Goal: Information Seeking & Learning: Find specific fact

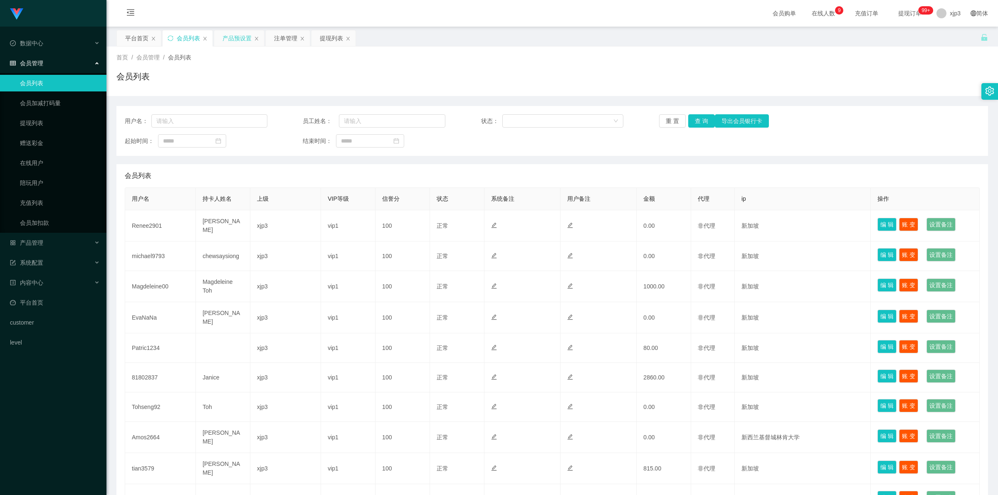
click at [244, 36] on div "产品预设置" at bounding box center [236, 38] width 29 height 16
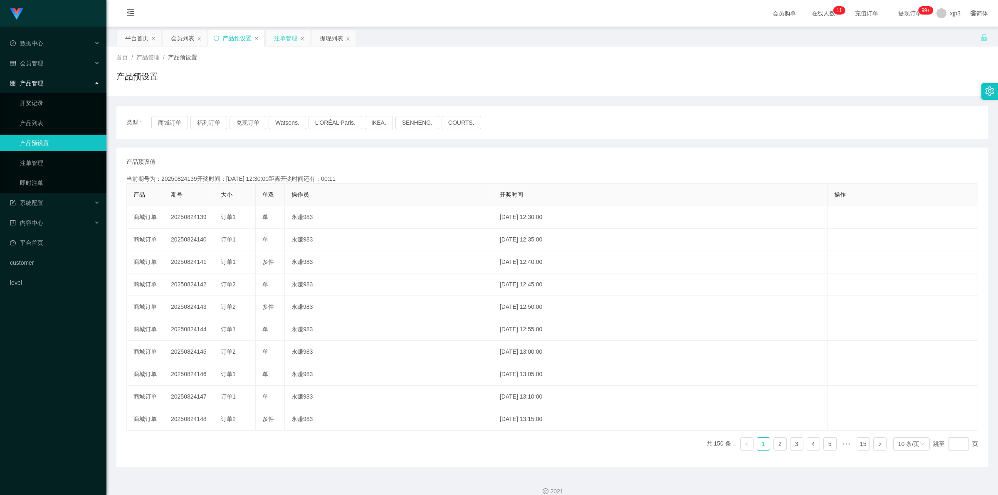
click at [292, 37] on div "注单管理" at bounding box center [285, 38] width 23 height 16
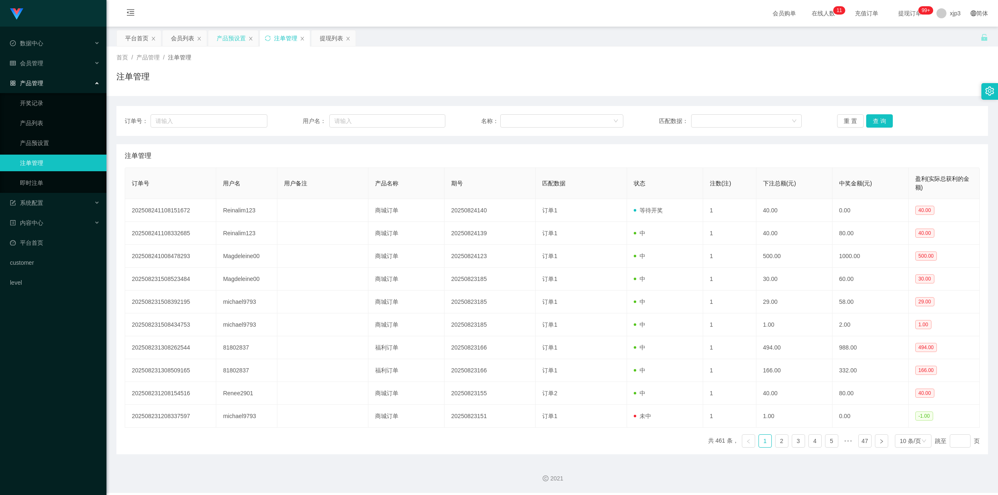
click at [245, 34] on div "产品预设置" at bounding box center [231, 38] width 29 height 16
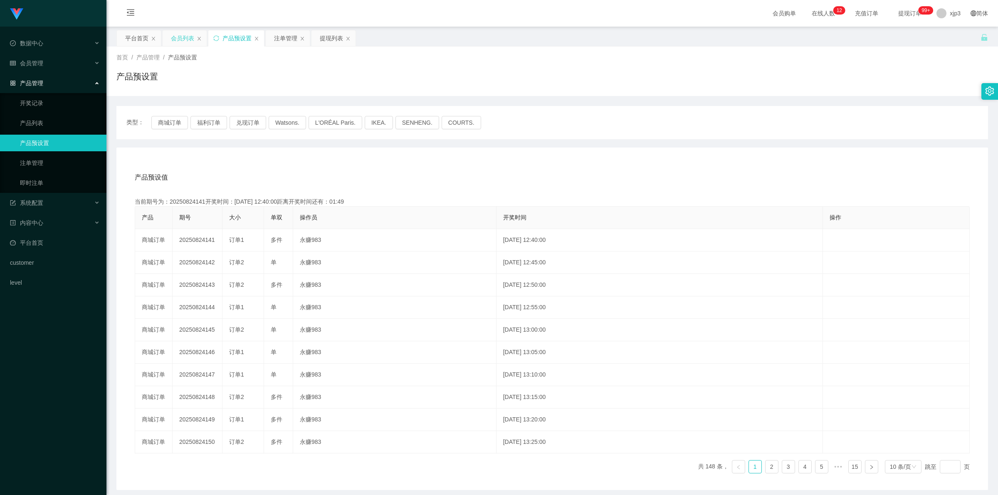
click at [185, 31] on div "会员列表" at bounding box center [182, 38] width 23 height 16
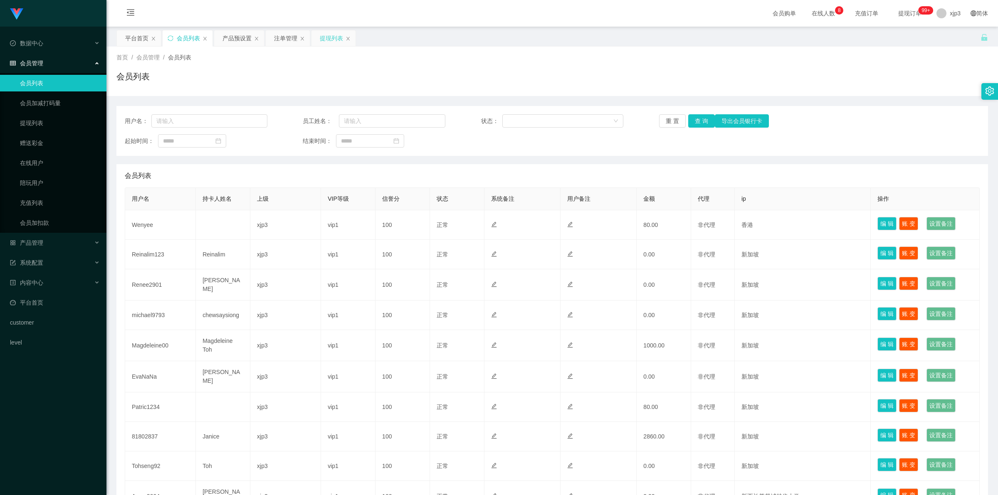
click at [331, 38] on div "提现列表" at bounding box center [331, 38] width 23 height 16
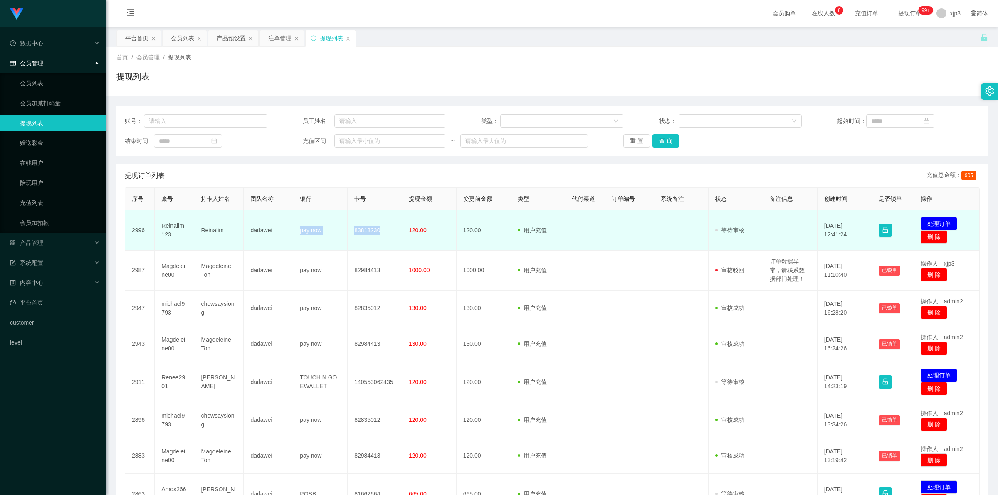
drag, startPoint x: 292, startPoint y: 231, endPoint x: 395, endPoint y: 233, distance: 103.6
click at [395, 233] on tr "2996 Reinalim123 Reinalim dadawei pay now 83813230 120.00 120.00 用户充值 人工扣款 审核驳回…" at bounding box center [552, 230] width 855 height 40
copy tr "pay now 83813230"
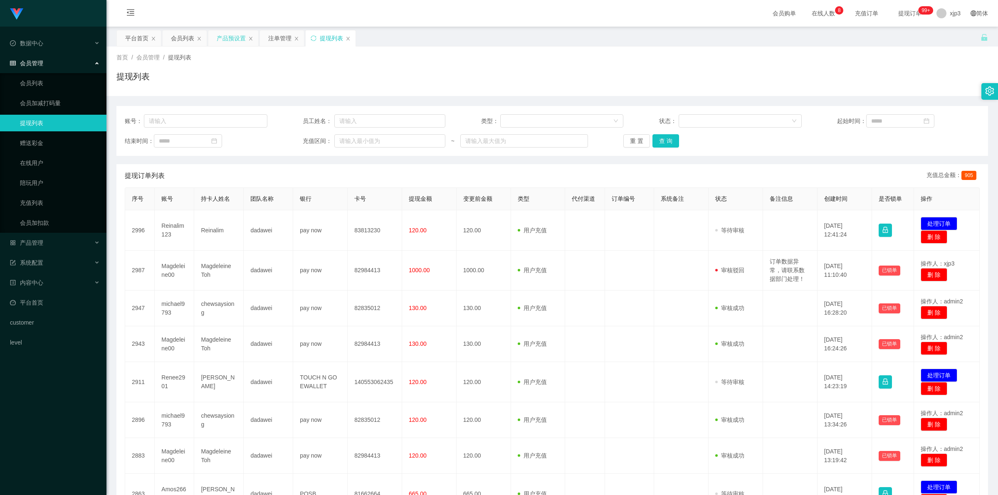
click at [222, 37] on div "产品预设置" at bounding box center [231, 38] width 29 height 16
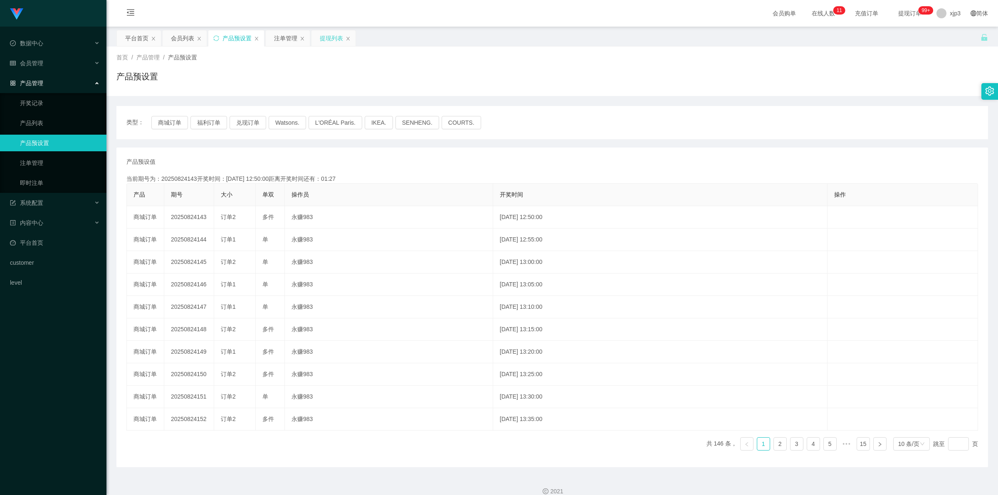
click at [334, 38] on div "提现列表" at bounding box center [331, 38] width 23 height 16
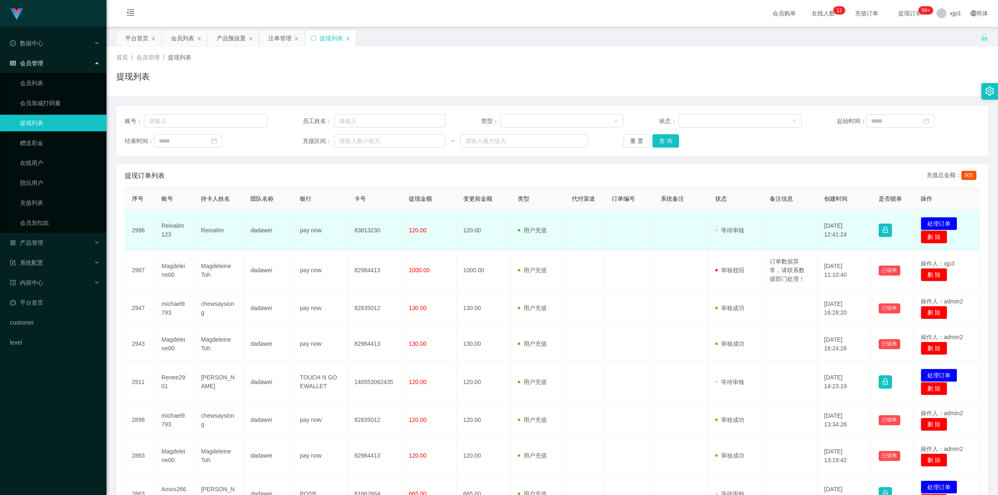
click at [220, 234] on td "Reinalim" at bounding box center [218, 230] width 49 height 40
click at [216, 229] on td "Reinalim" at bounding box center [218, 230] width 49 height 40
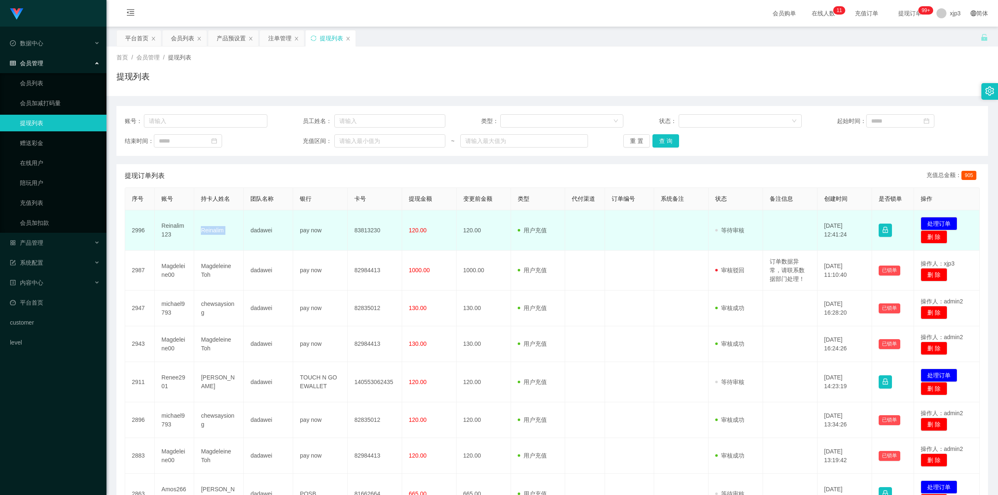
copy td "Reinalim"
click at [175, 227] on td "Reinalim123" at bounding box center [175, 230] width 40 height 40
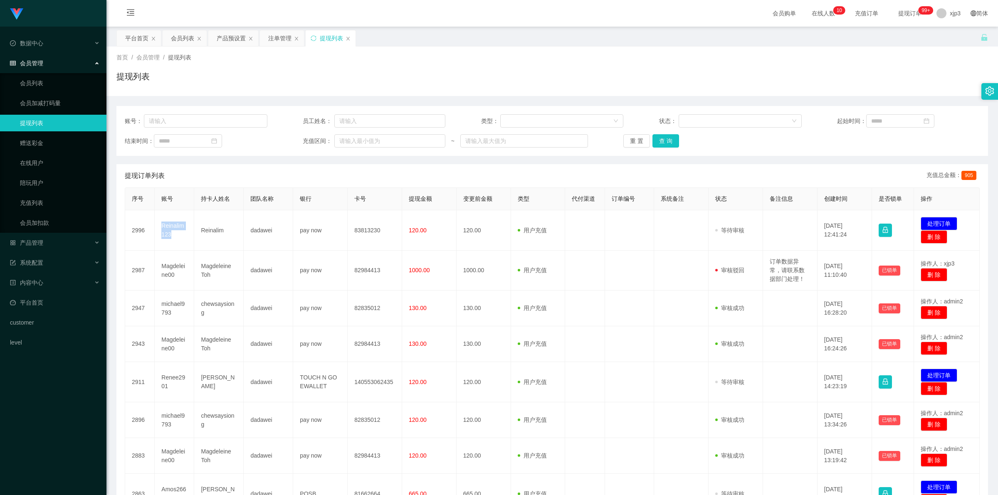
copy td "Reinalim123"
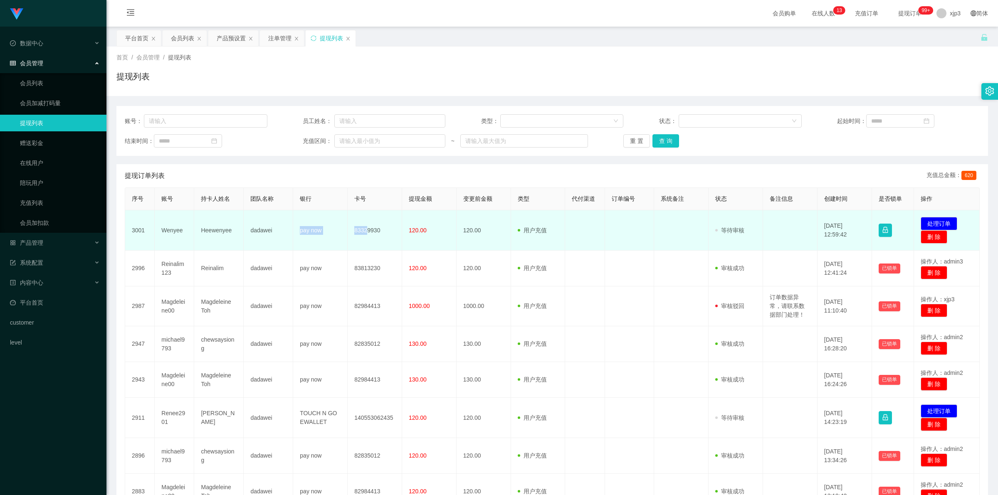
drag, startPoint x: 293, startPoint y: 232, endPoint x: 366, endPoint y: 232, distance: 73.2
click at [366, 232] on tr "3001 Wenyee Heewenyee dadawei pay now 83329930 120.00 120.00 用户充值 人工扣款 审核驳回 审核成…" at bounding box center [552, 230] width 855 height 40
click at [173, 227] on td "Wenyee" at bounding box center [175, 230] width 40 height 40
copy td "Wenyee"
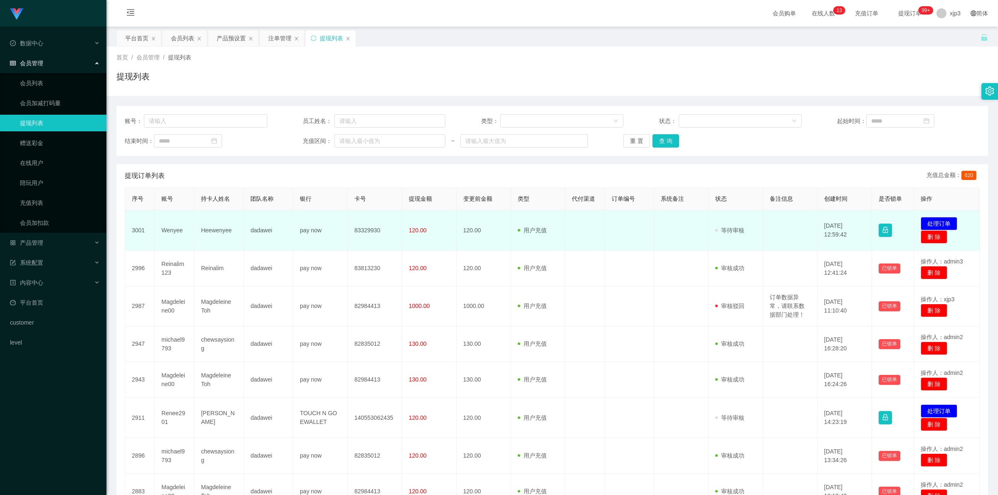
click at [329, 231] on td "pay now" at bounding box center [320, 230] width 54 height 40
drag, startPoint x: 288, startPoint y: 230, endPoint x: 398, endPoint y: 233, distance: 110.7
click at [398, 233] on tr "3001 Wenyee Heewenyee dadawei pay now 83329930 120.00 120.00 用户充值 人工扣款 审核驳回 审核成…" at bounding box center [552, 230] width 855 height 40
copy tr "pay now 83329930"
click at [175, 232] on td "Wenyee" at bounding box center [175, 230] width 40 height 40
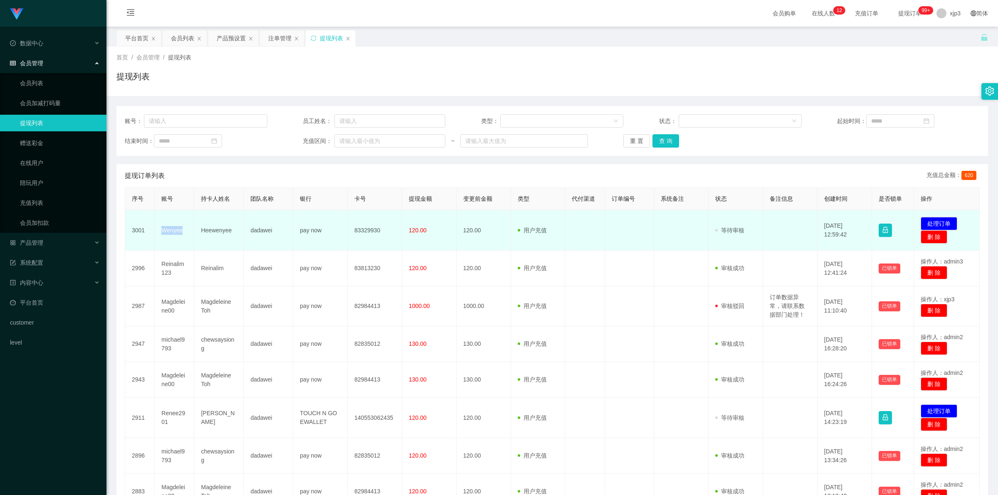
click at [175, 232] on td "Wenyee" at bounding box center [175, 230] width 40 height 40
copy td "Wenyee"
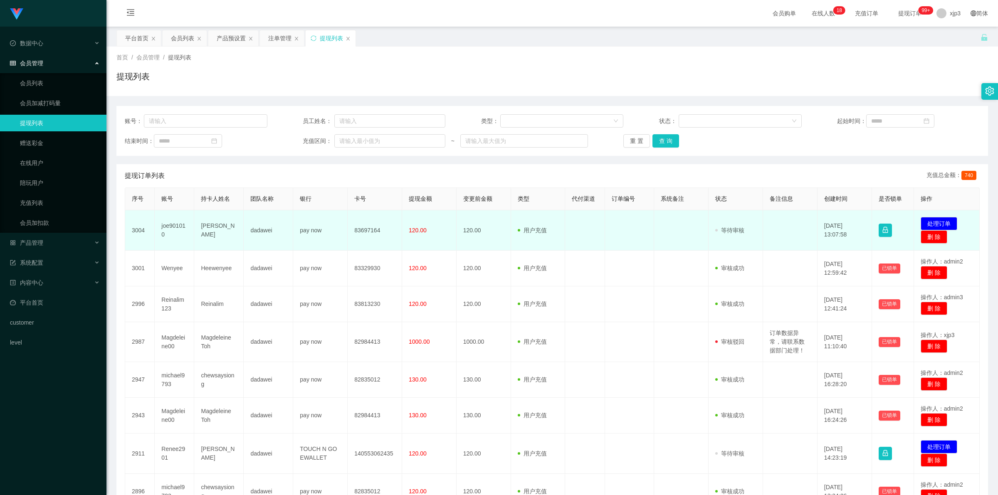
click at [171, 228] on td "joe901010" at bounding box center [175, 230] width 40 height 40
copy td "joe901010"
drag, startPoint x: 291, startPoint y: 230, endPoint x: 385, endPoint y: 233, distance: 94.0
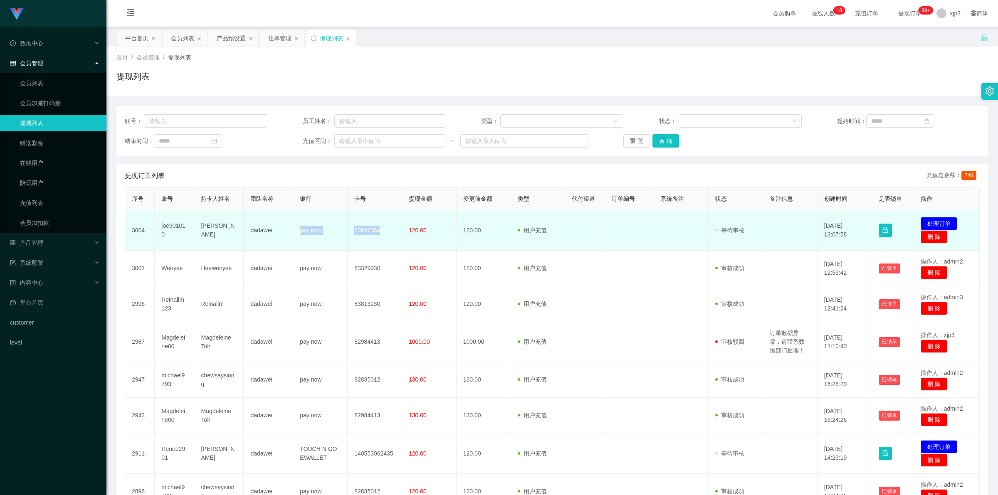
click at [385, 233] on tr "3004 joe901010 WONG XUAN dadawei pay now 83697164 120.00 120.00 用户充值 人工扣款 审核驳回 …" at bounding box center [552, 230] width 855 height 40
copy tr "pay now 83697164"
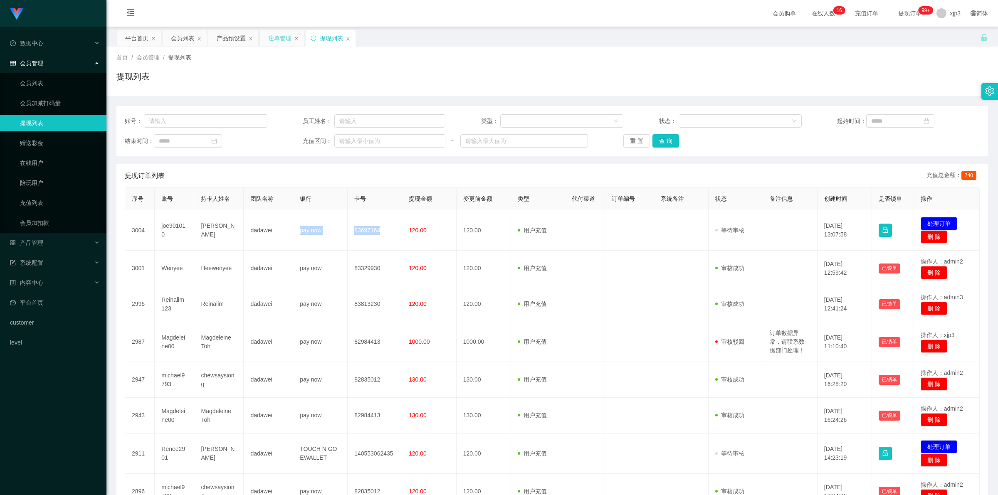
click at [279, 37] on div "注单管理" at bounding box center [279, 38] width 23 height 16
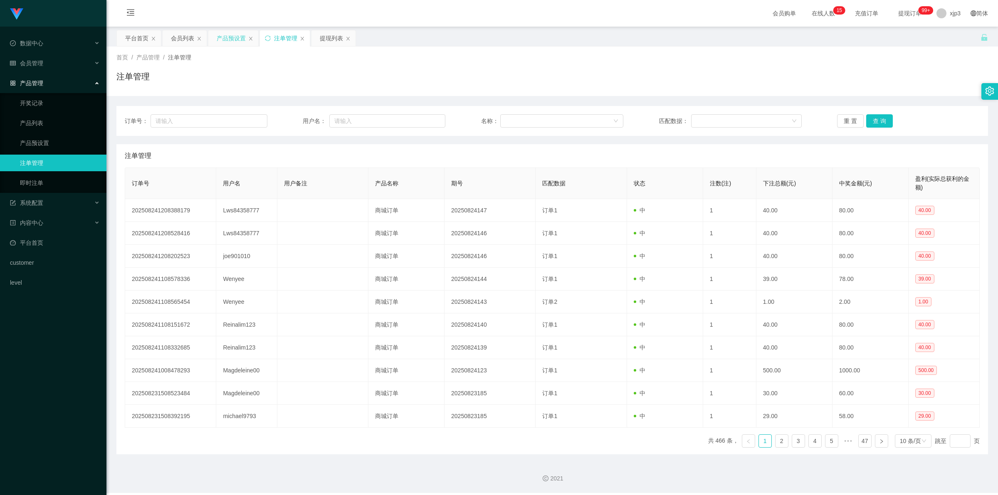
click at [233, 39] on div "产品预设置" at bounding box center [231, 38] width 29 height 16
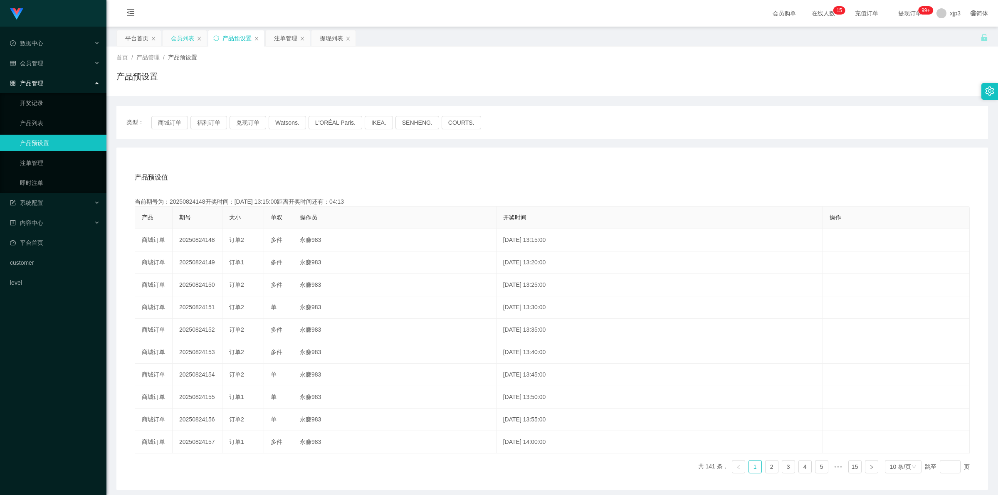
click at [181, 38] on div "会员列表" at bounding box center [182, 38] width 23 height 16
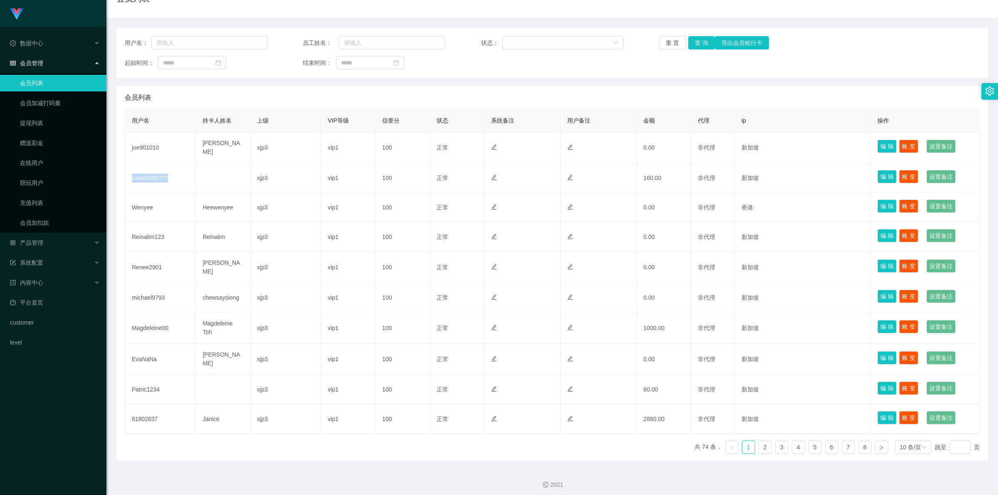
scroll to position [77, 0]
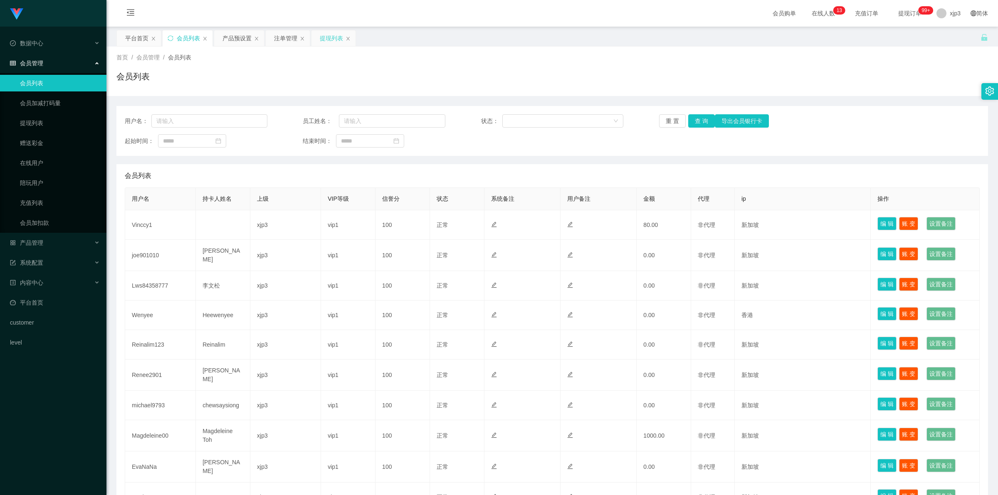
click at [324, 37] on div "提现列表" at bounding box center [331, 38] width 23 height 16
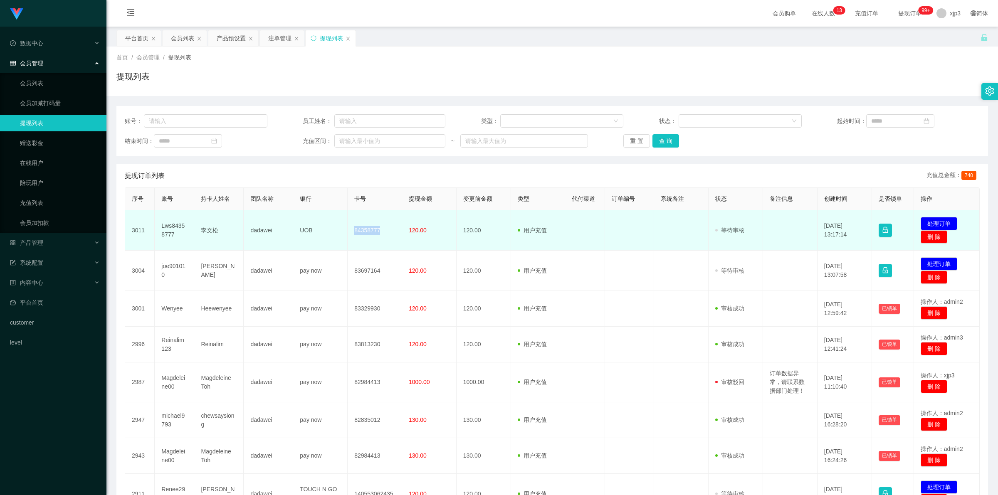
drag, startPoint x: 389, startPoint y: 230, endPoint x: 348, endPoint y: 232, distance: 40.8
click at [348, 232] on td "84358777" at bounding box center [375, 230] width 54 height 40
copy td "84358777"
click at [177, 233] on td "Lws84358777" at bounding box center [175, 230] width 40 height 40
click at [178, 222] on td "Lws84358777" at bounding box center [175, 230] width 40 height 40
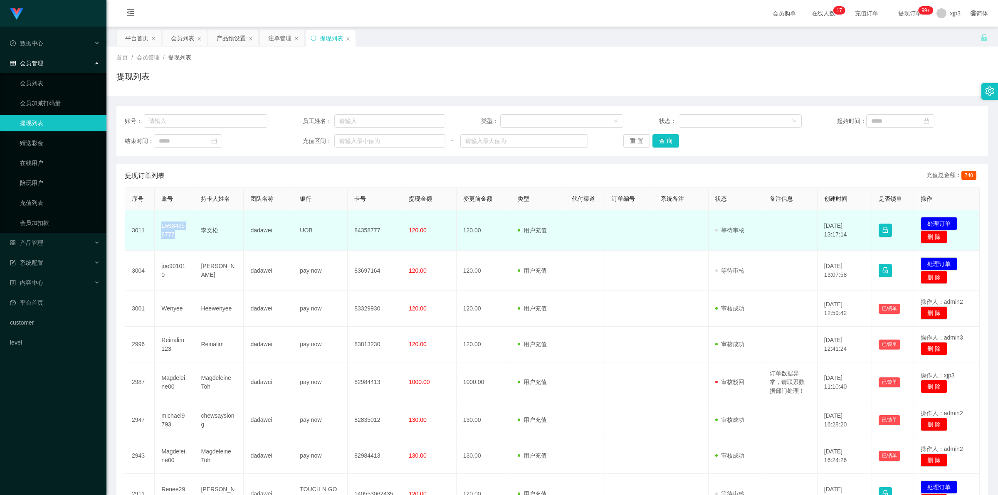
click at [178, 222] on td "Lws84358777" at bounding box center [175, 230] width 40 height 40
copy td "Lws84358777"
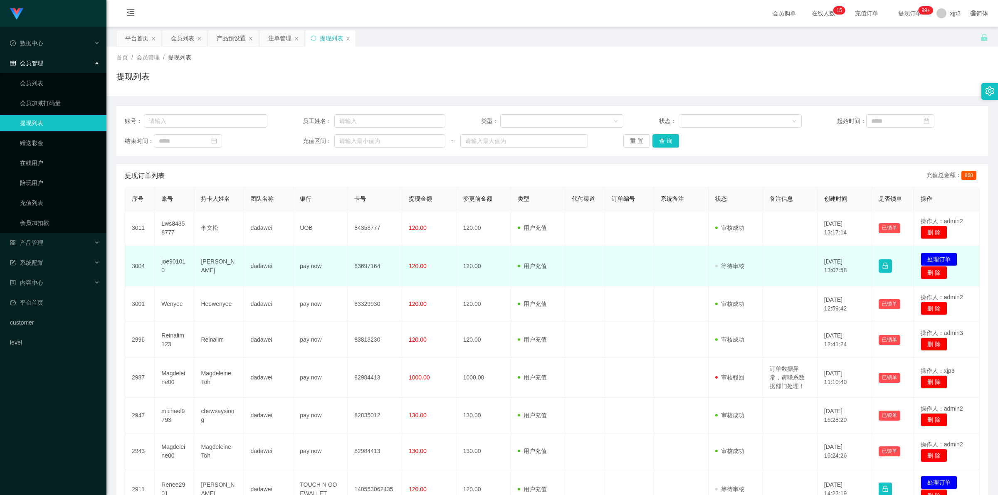
click at [171, 263] on td "joe901010" at bounding box center [175, 266] width 40 height 40
copy td "joe901010"
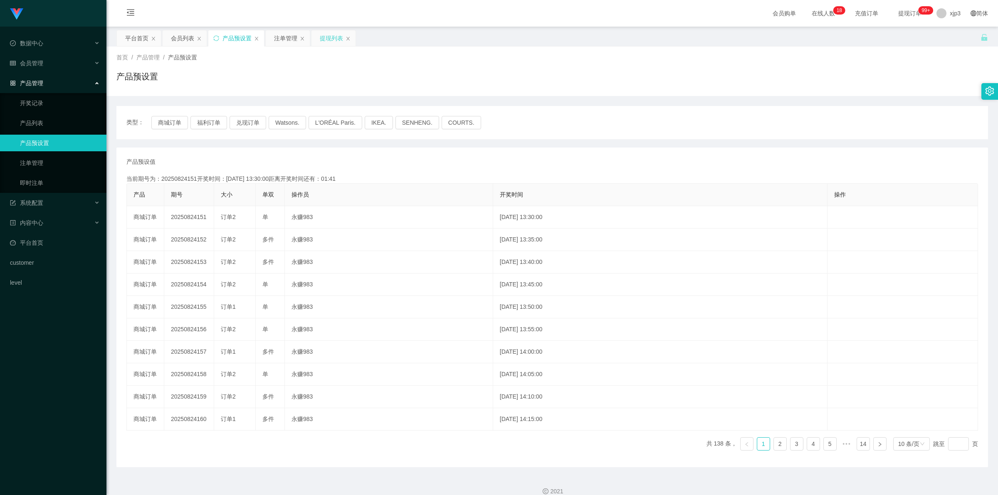
click at [333, 40] on div "提现列表" at bounding box center [331, 38] width 23 height 16
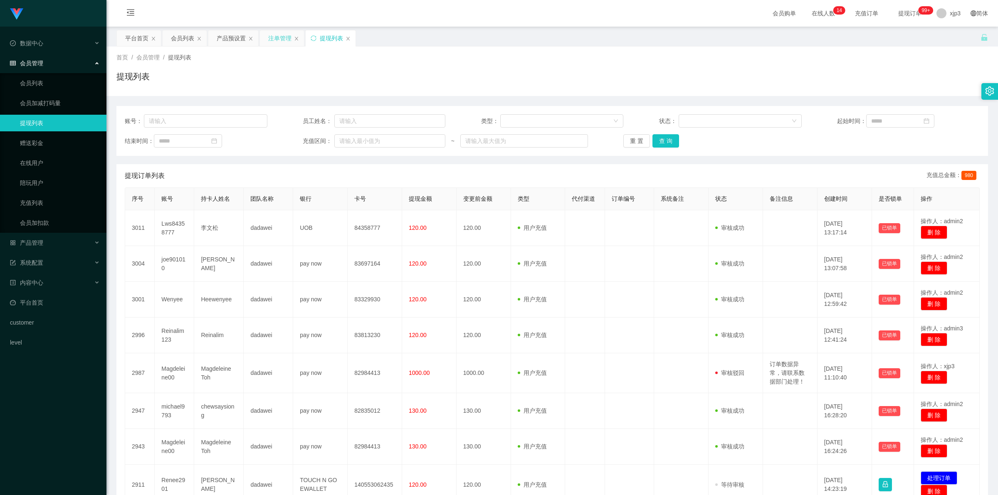
click at [280, 34] on div "注单管理" at bounding box center [279, 38] width 23 height 16
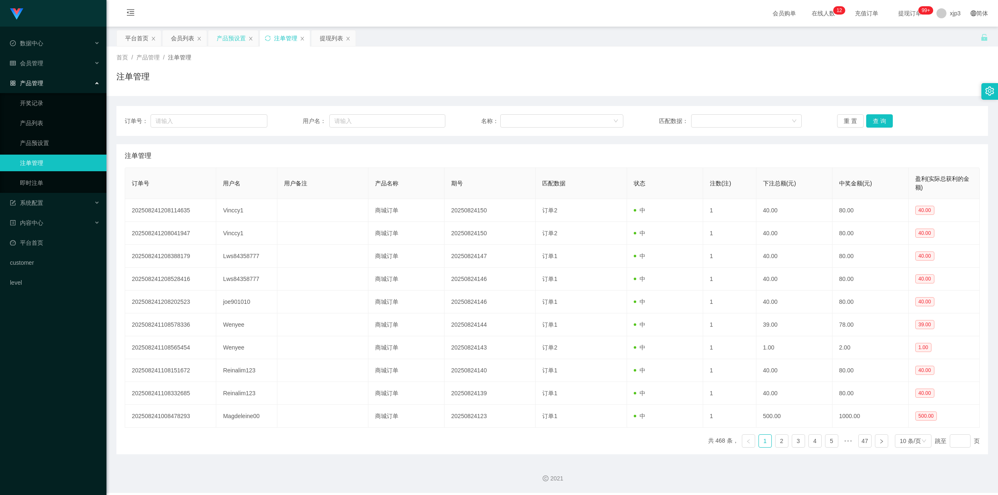
click at [231, 38] on div "产品预设置" at bounding box center [231, 38] width 29 height 16
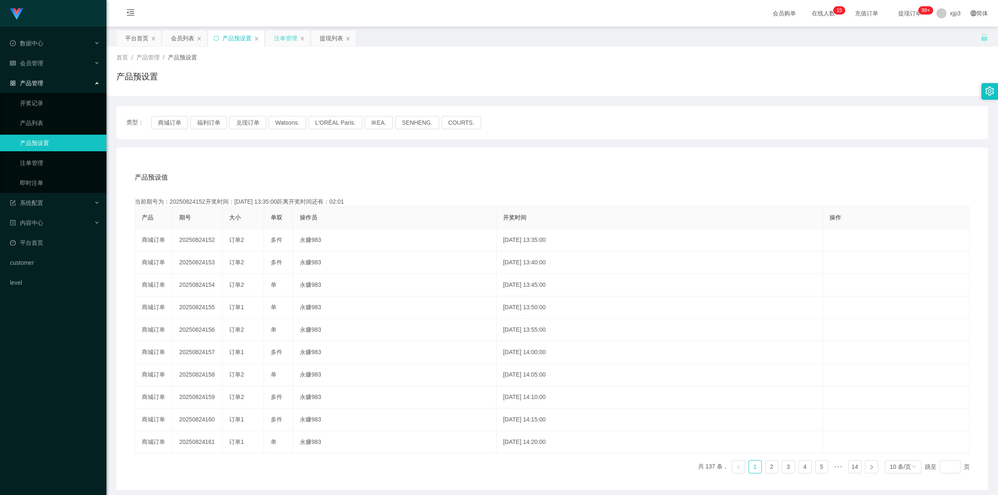
click at [283, 40] on div "注单管理" at bounding box center [285, 38] width 23 height 16
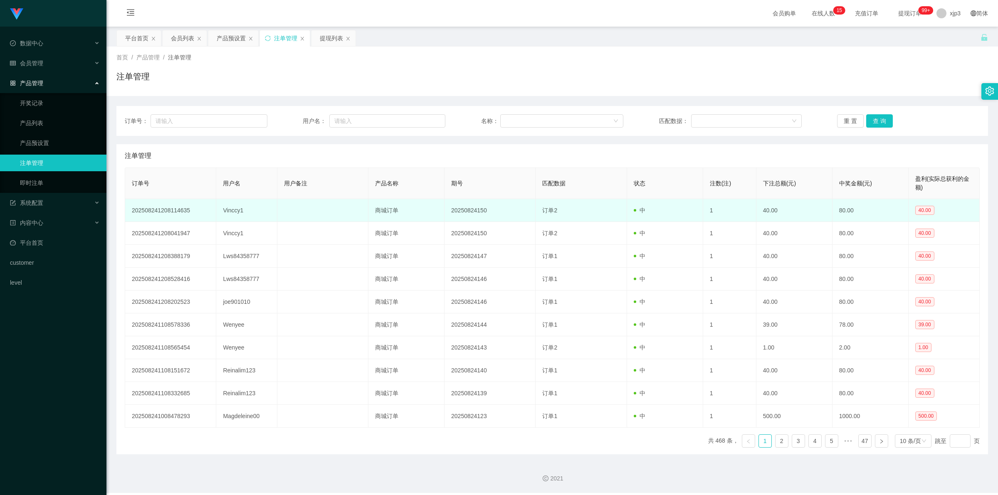
click at [232, 208] on td "Vinccy1" at bounding box center [246, 210] width 61 height 23
copy td "Vinccy1"
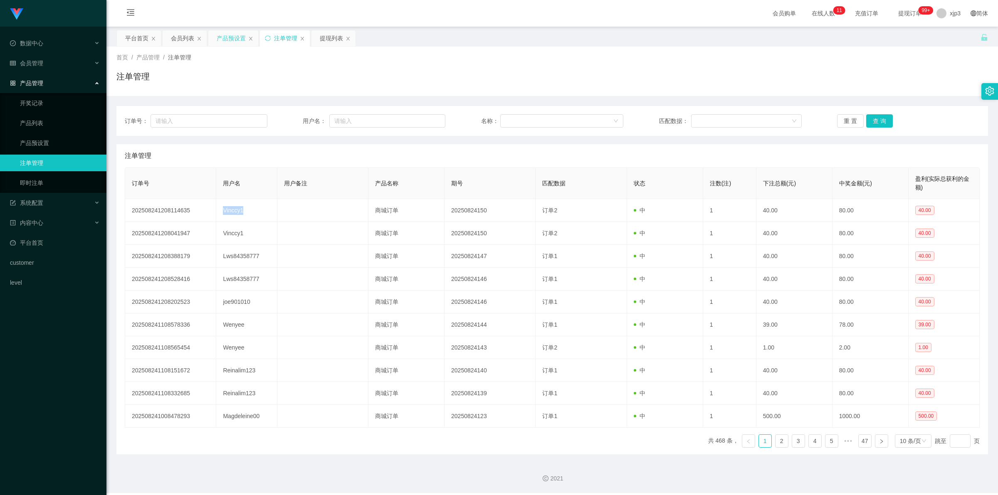
click at [231, 40] on div "产品预设置" at bounding box center [231, 38] width 29 height 16
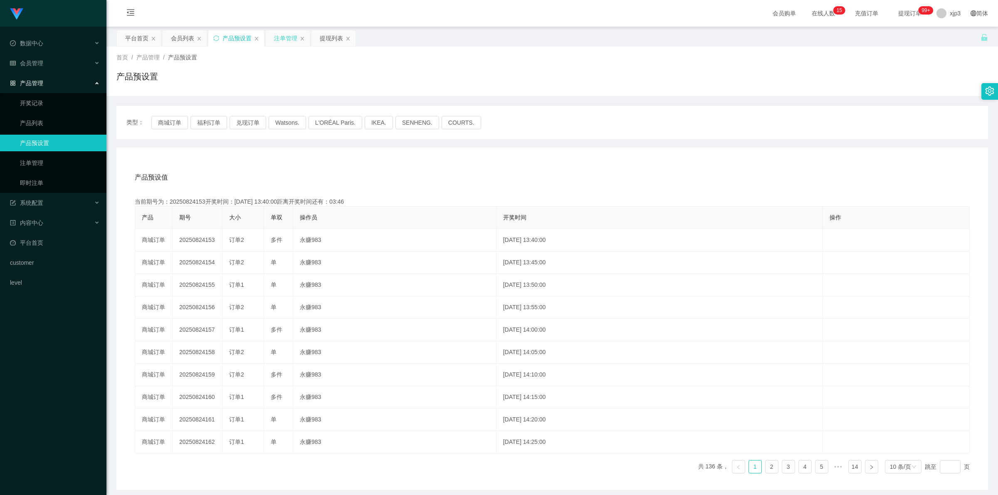
click at [279, 38] on div "注单管理" at bounding box center [285, 38] width 23 height 16
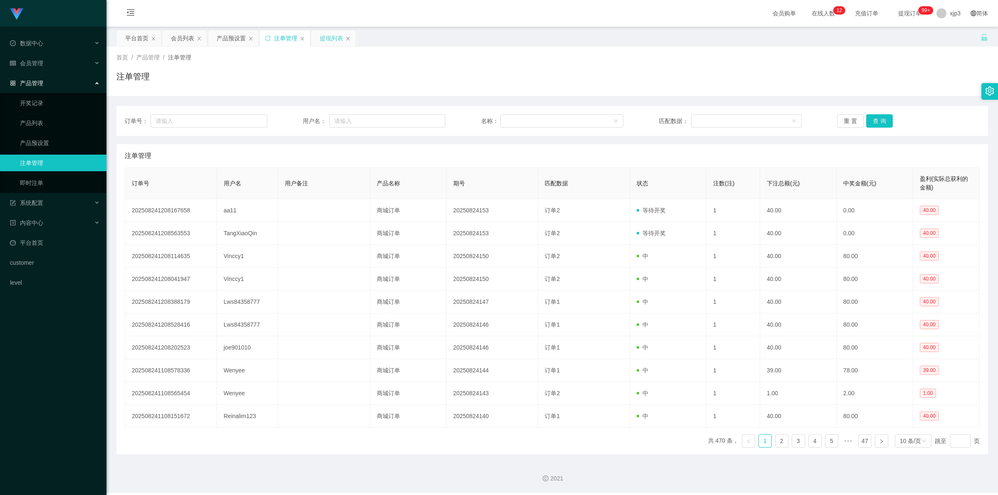
click at [329, 35] on div "提现列表" at bounding box center [331, 38] width 23 height 16
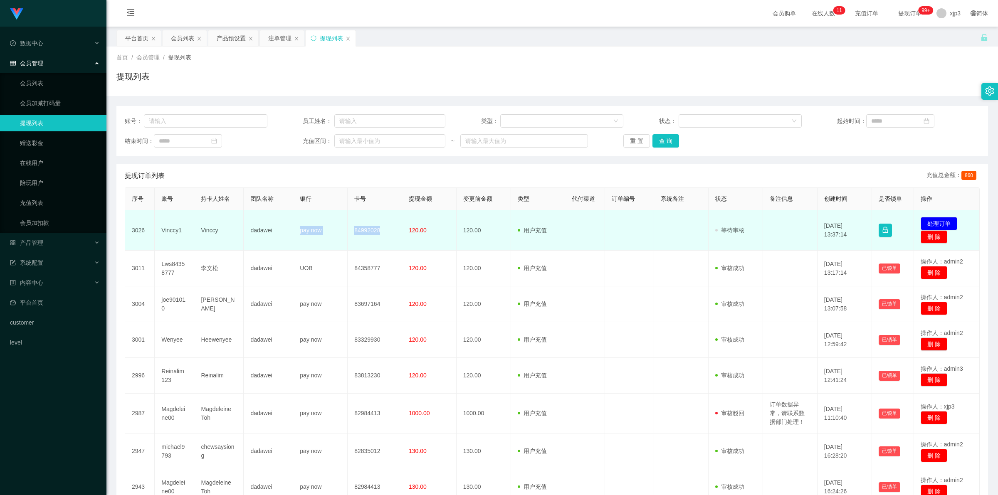
drag, startPoint x: 300, startPoint y: 231, endPoint x: 398, endPoint y: 232, distance: 98.6
click at [398, 232] on tr "3026 Vinccy1 Vinccy dadawei pay now 84992028 120.00 120.00 用户充值 人工扣款 审核驳回 审核成功 …" at bounding box center [552, 230] width 855 height 40
copy tr "pay now 84992028"
click at [166, 232] on td "Vinccy1" at bounding box center [175, 230] width 40 height 40
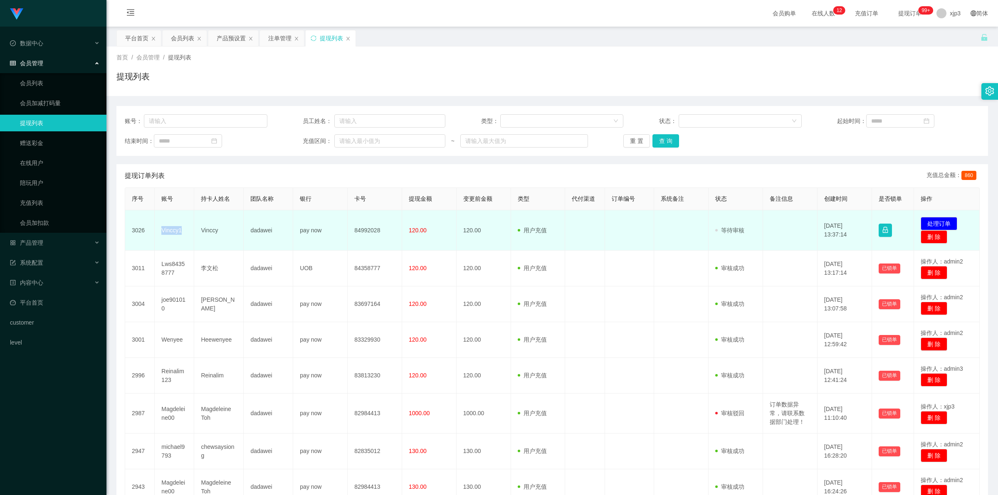
copy td "Vinccy1"
click at [352, 229] on td "83426309" at bounding box center [375, 230] width 54 height 40
copy td "83426309"
click at [173, 229] on td "TangXiaoQin" at bounding box center [175, 230] width 40 height 40
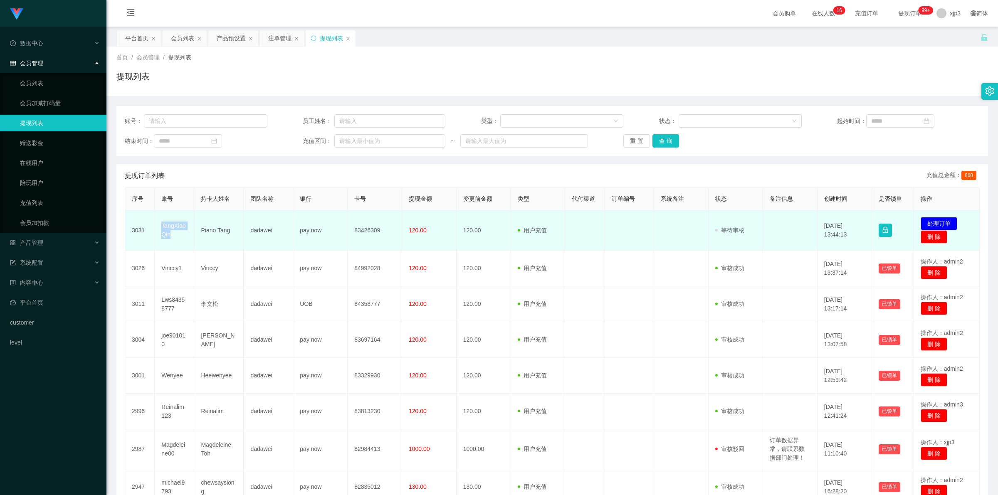
click at [173, 229] on td "TangXiaoQin" at bounding box center [175, 230] width 40 height 40
copy td "TangXiaoQin"
click at [165, 232] on td "TangXiaoQin" at bounding box center [175, 230] width 40 height 40
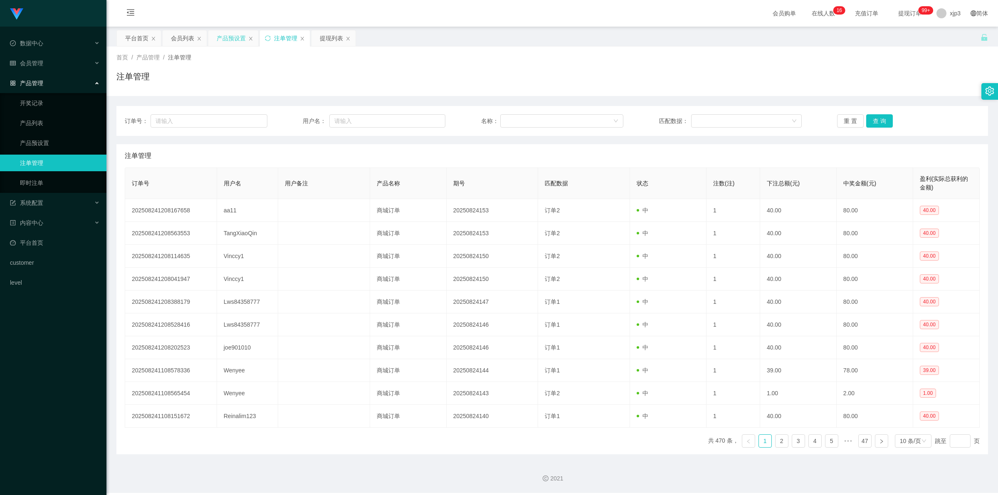
click at [238, 43] on div "产品预设置" at bounding box center [231, 38] width 29 height 16
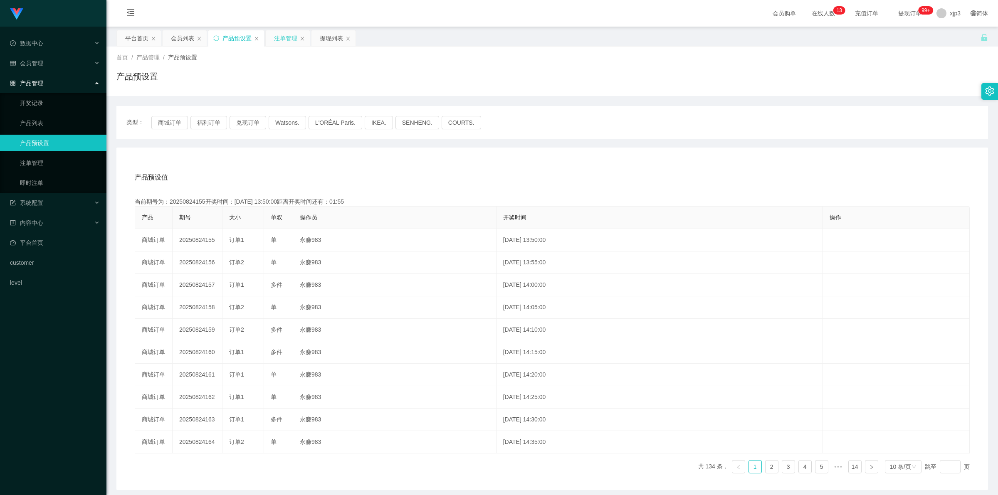
click at [284, 45] on div "注单管理" at bounding box center [285, 38] width 23 height 16
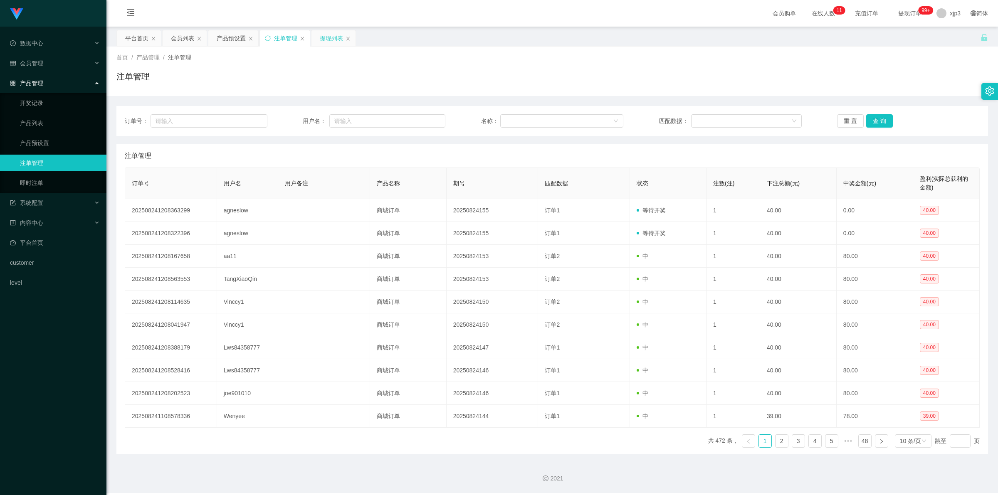
click at [330, 35] on div "提现列表" at bounding box center [331, 38] width 23 height 16
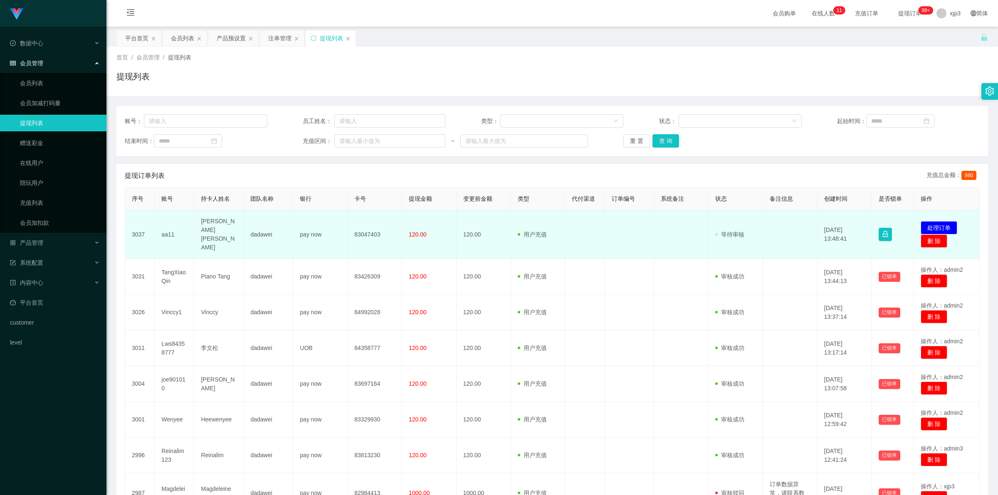
click at [367, 230] on td "83047403" at bounding box center [375, 234] width 54 height 49
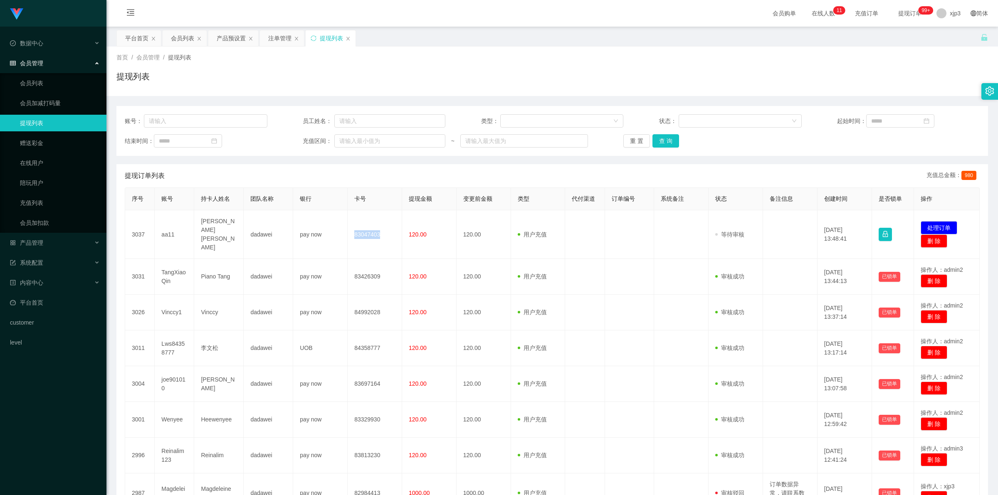
copy td "83047403"
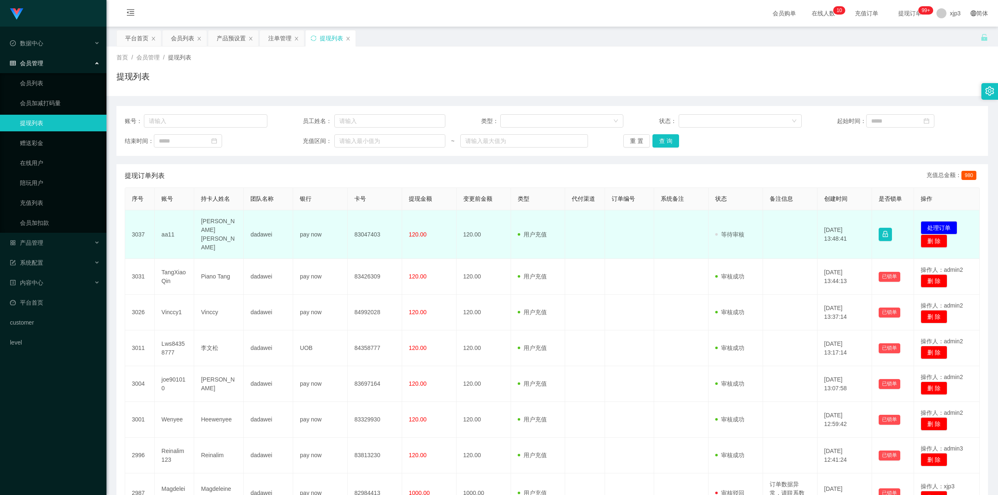
click at [171, 230] on td "aa11" at bounding box center [175, 234] width 40 height 49
copy td "aa11"
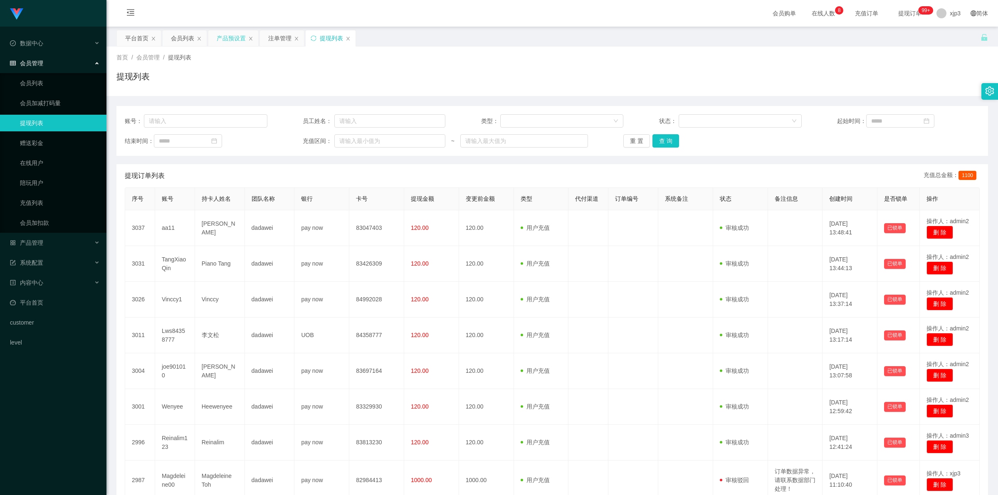
click at [240, 41] on div "产品预设置" at bounding box center [231, 38] width 29 height 16
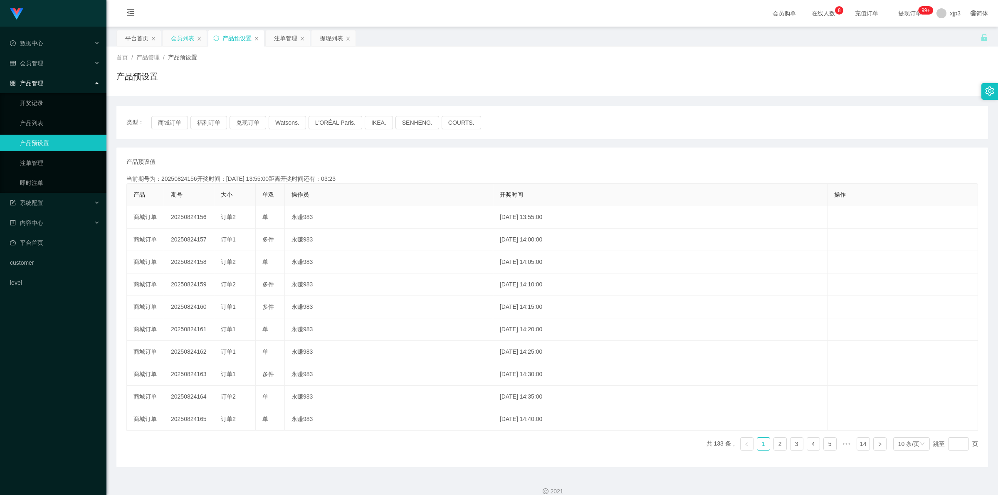
click at [178, 34] on div "会员列表" at bounding box center [182, 38] width 23 height 16
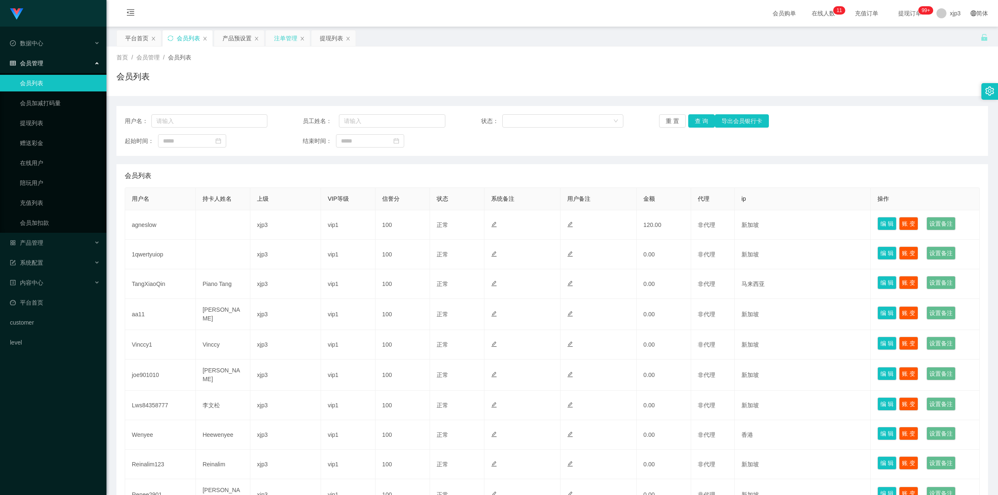
click at [285, 33] on div "注单管理" at bounding box center [285, 38] width 23 height 16
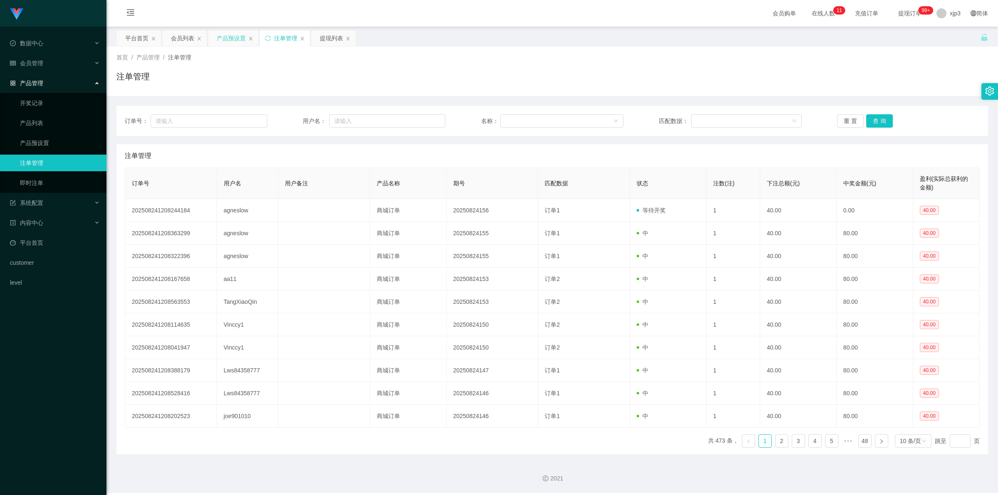
click at [226, 39] on div "产品预设置" at bounding box center [231, 38] width 29 height 16
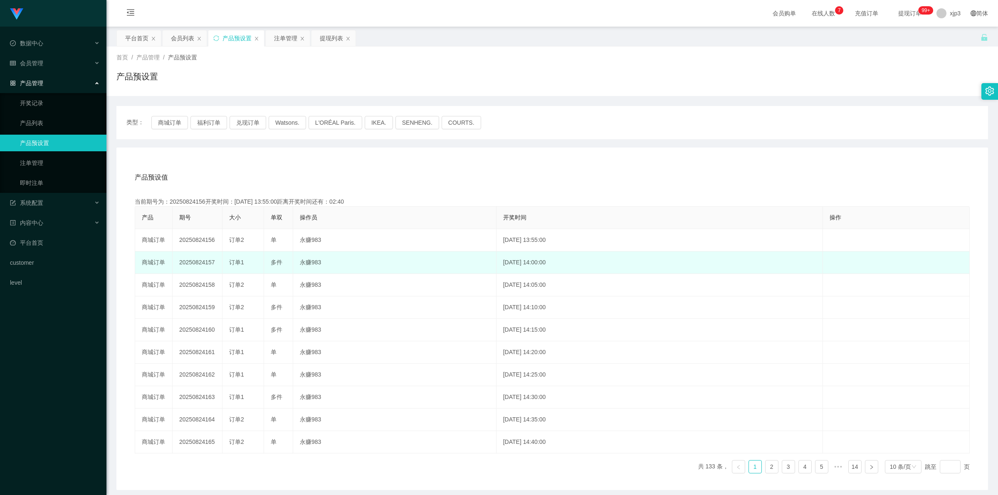
scroll to position [35, 0]
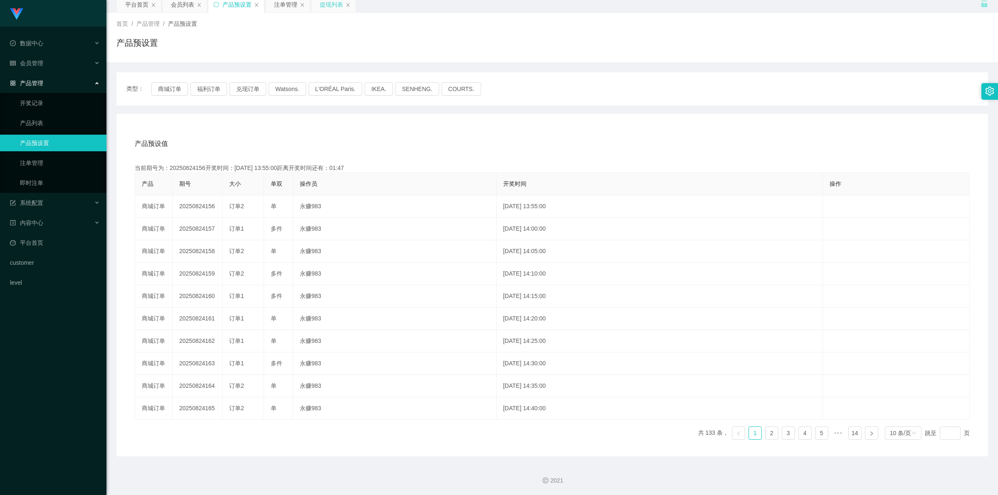
click at [331, 3] on div "提现列表" at bounding box center [331, 5] width 23 height 16
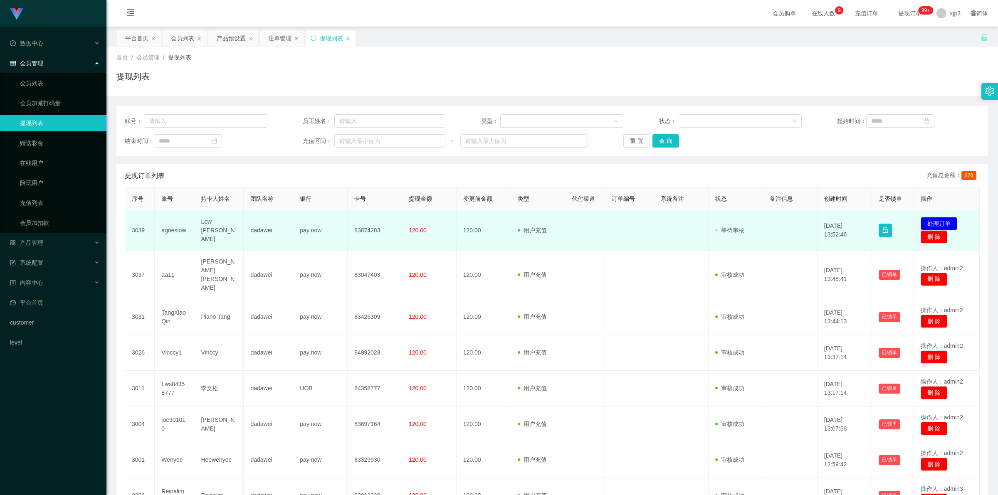
click at [366, 234] on td "83874283" at bounding box center [375, 230] width 54 height 40
click at [369, 227] on td "83874283" at bounding box center [375, 230] width 54 height 40
copy td "83874283"
click at [177, 230] on td "agneslow" at bounding box center [175, 230] width 40 height 40
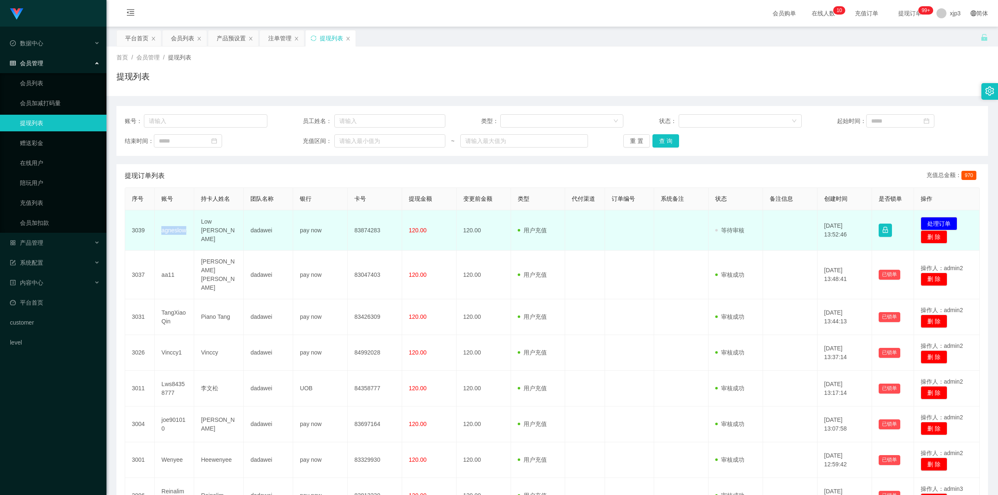
click at [177, 230] on td "agneslow" at bounding box center [175, 230] width 40 height 40
copy td "agneslow"
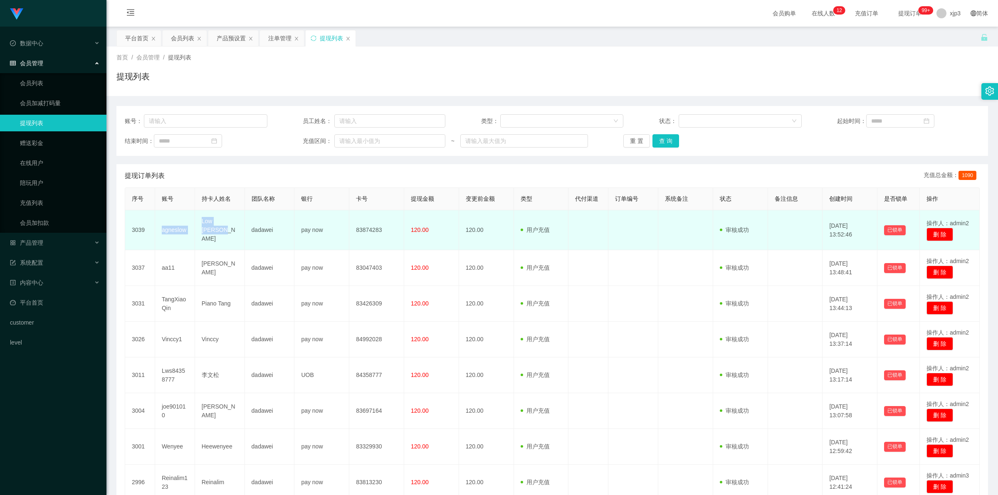
drag, startPoint x: 157, startPoint y: 225, endPoint x: 242, endPoint y: 230, distance: 85.0
click at [242, 230] on tr "3039 agneslow Low [PERSON_NAME] dadawei pay now 83874283 120.00 120.00 用户充值 人工扣…" at bounding box center [552, 230] width 855 height 40
copy tr "agneslow Low [PERSON_NAME]"
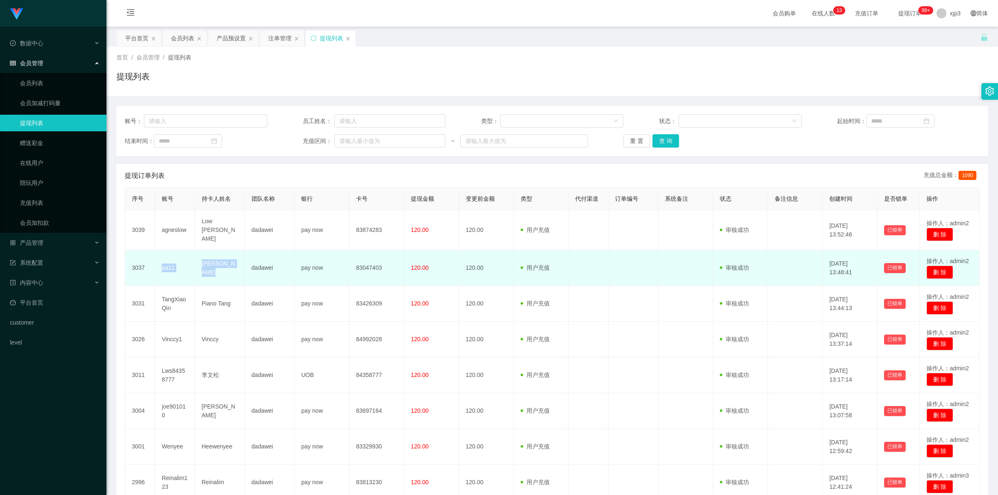
drag, startPoint x: 159, startPoint y: 260, endPoint x: 225, endPoint y: 274, distance: 67.6
click at [225, 274] on tr "3037 aa11 [PERSON_NAME] dadawei pay now 83047403 120.00 120.00 用户充值 人工扣款 审核驳回 审…" at bounding box center [552, 268] width 855 height 36
copy tr "aa11 Chan Wei Yuan"
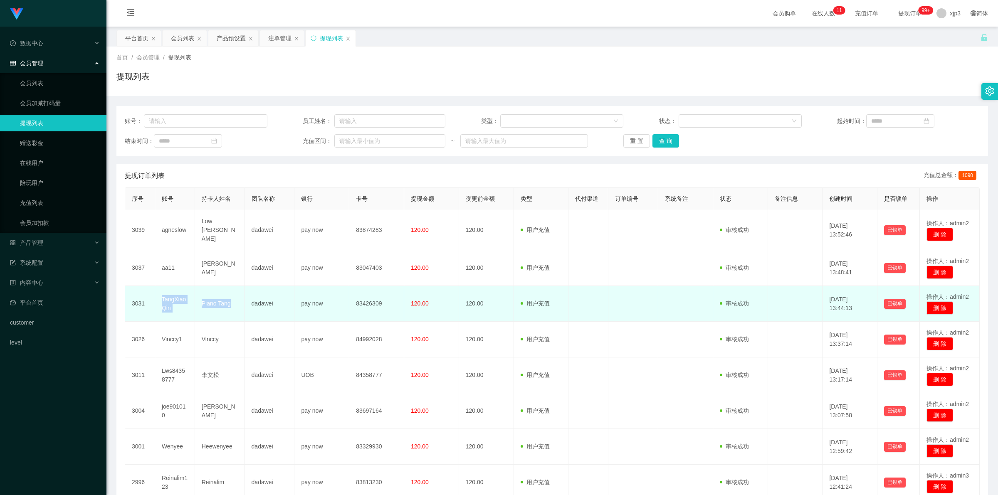
drag, startPoint x: 156, startPoint y: 292, endPoint x: 235, endPoint y: 307, distance: 79.9
click at [235, 307] on tr "3031 TangXiaoQin Piano Tang dadawei pay now 83426309 120.00 120.00 用户充值 人工扣款 审核…" at bounding box center [552, 304] width 855 height 36
copy tr "TangXiaoQin Piano Tang"
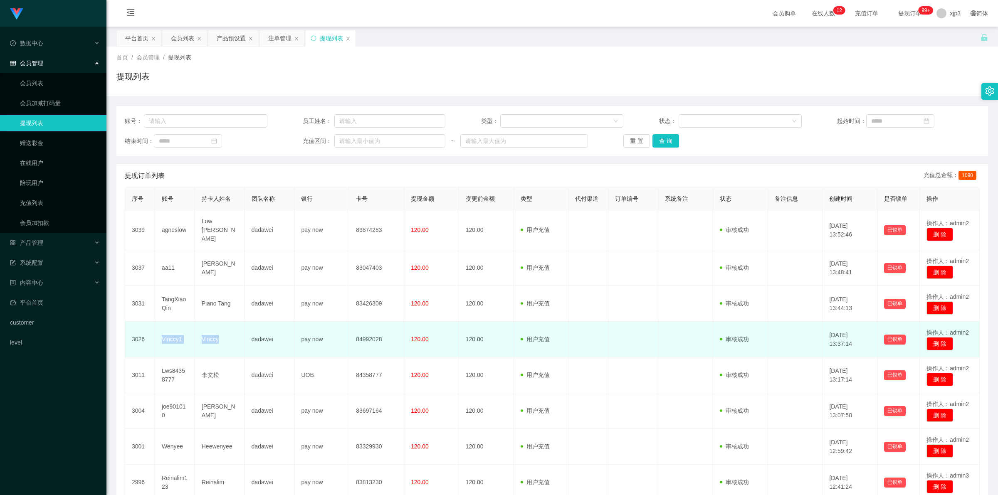
drag, startPoint x: 157, startPoint y: 335, endPoint x: 241, endPoint y: 339, distance: 84.1
click at [241, 339] on tr "3026 Vinccy1 Vinccy dadawei pay now 84992028 120.00 120.00 用户充值 人工扣款 审核驳回 审核成功 …" at bounding box center [552, 340] width 855 height 36
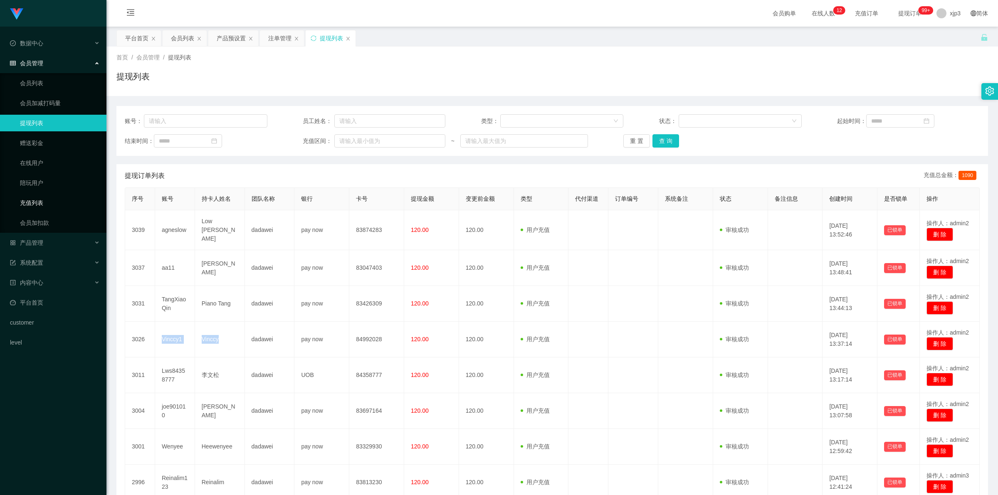
copy tr "Vinccy1 Vinccy"
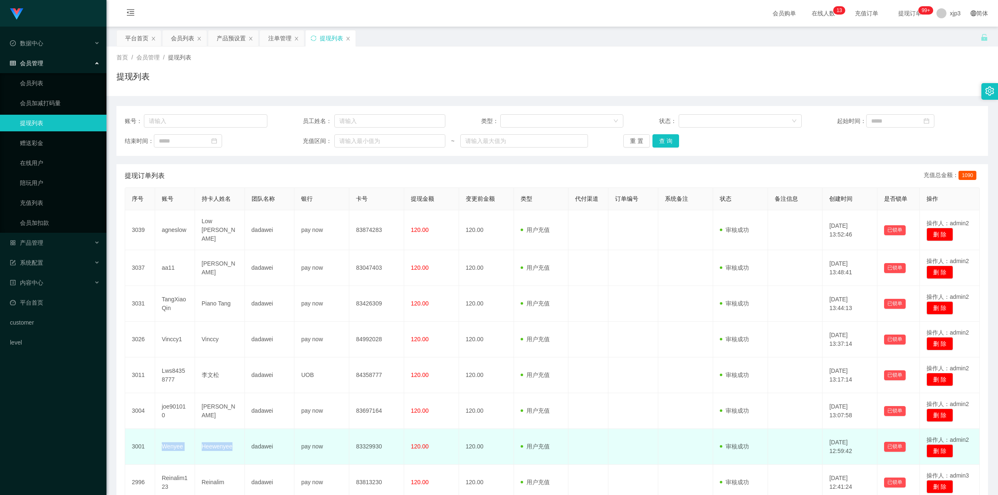
drag, startPoint x: 162, startPoint y: 438, endPoint x: 240, endPoint y: 444, distance: 78.0
click at [240, 444] on tr "3001 Wenyee Heewenyee dadawei pay now 83329930 120.00 120.00 用户充值 人工扣款 审核驳回 审核成…" at bounding box center [552, 447] width 855 height 36
copy tr "Wenyee Heewenyee"
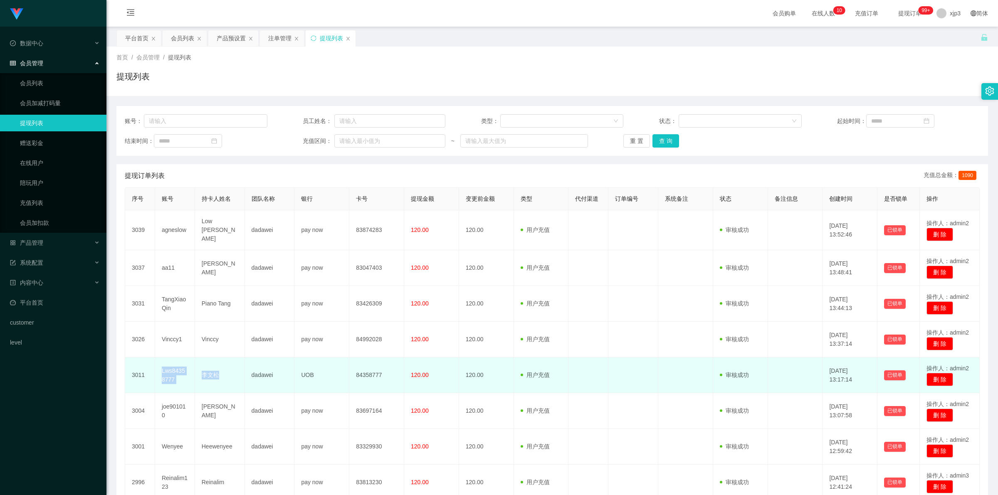
drag, startPoint x: 161, startPoint y: 367, endPoint x: 229, endPoint y: 379, distance: 69.3
click at [229, 379] on tr "3011 Lws84358777 李文松 dadawei UOB 84358777 120.00 120.00 用户充值 人工扣款 审核驳回 审核成功 等待审…" at bounding box center [552, 376] width 855 height 36
copy tr "Lws84358777 李文松"
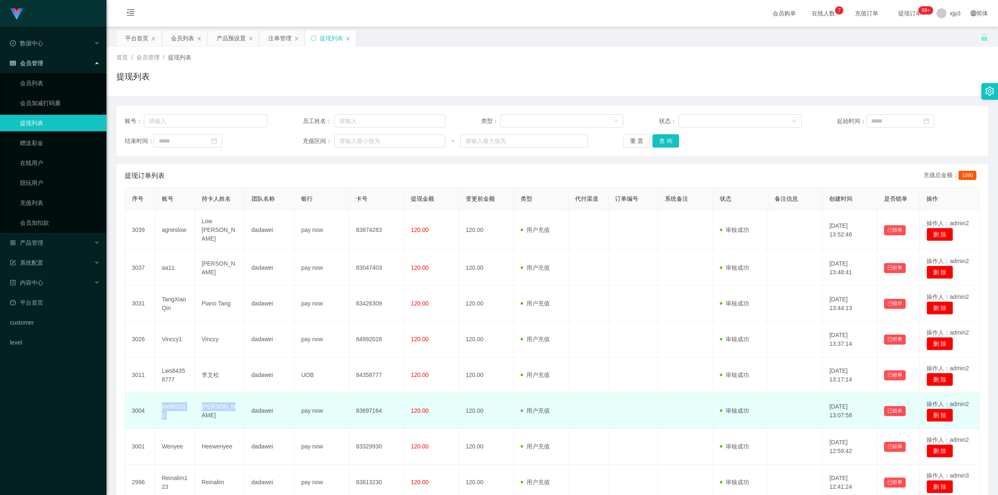
drag, startPoint x: 161, startPoint y: 402, endPoint x: 240, endPoint y: 413, distance: 80.1
click at [240, 413] on tr "3004 joe901010 WONG XUAN dadawei pay now 83697164 120.00 120.00 用户充值 人工扣款 审核驳回 …" at bounding box center [552, 411] width 855 height 36
copy tr "joe901010 WONG XUAN"
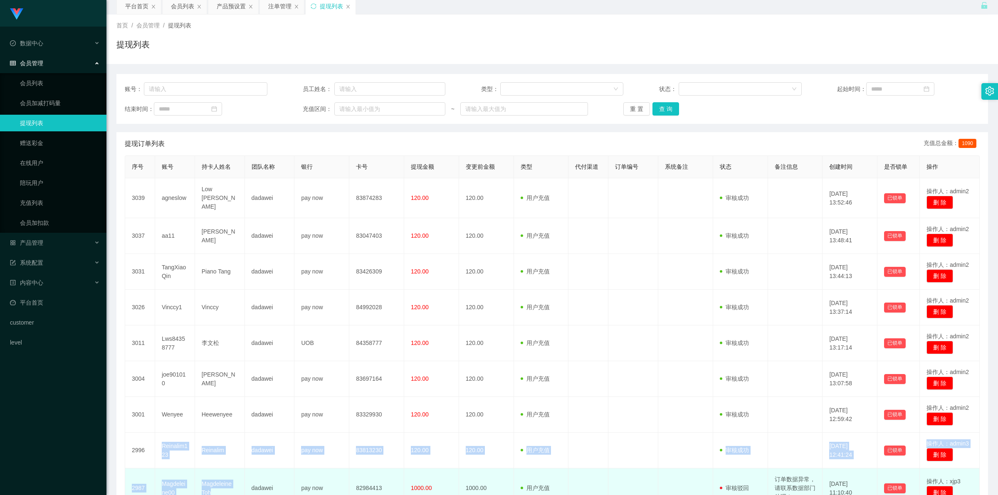
scroll to position [36, 0]
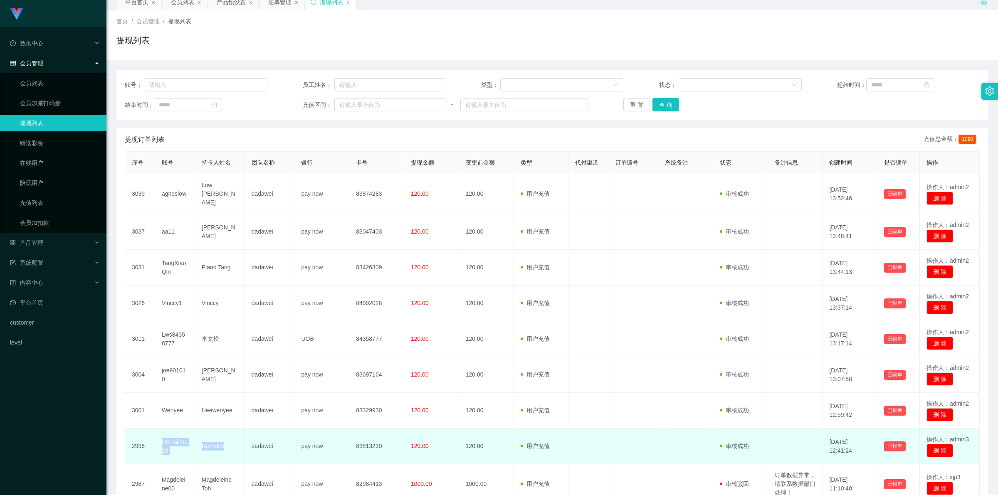
drag, startPoint x: 161, startPoint y: 474, endPoint x: 230, endPoint y: 447, distance: 73.2
click at [230, 447] on tr "2996 Reinalim123 Reinalim dadawei pay now 83813230 120.00 120.00 用户充值 人工扣款 审核驳回…" at bounding box center [552, 447] width 855 height 36
copy tr "Reinalim123 Reinalim"
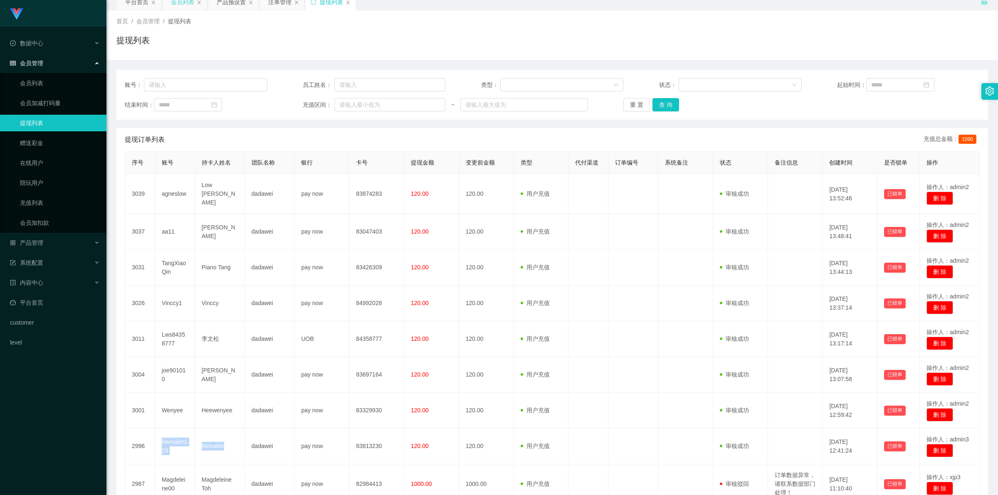
scroll to position [0, 0]
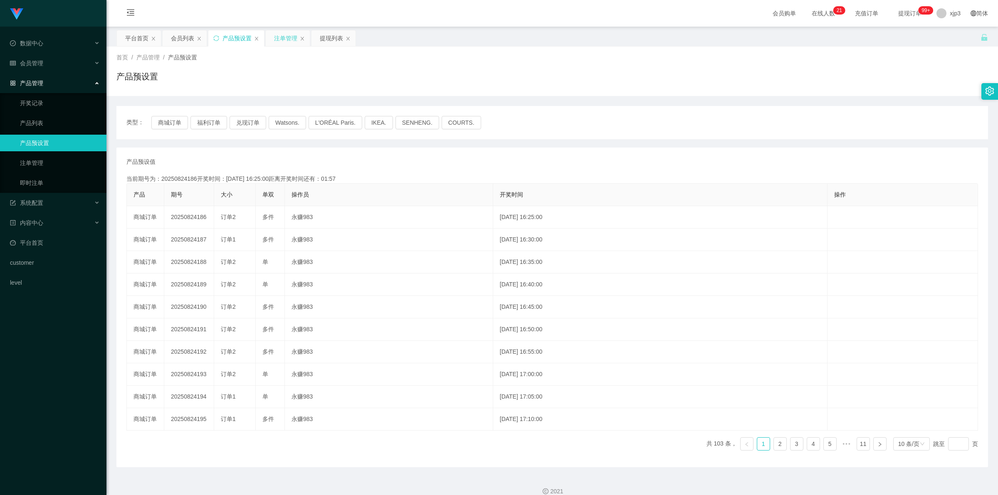
click at [285, 34] on div "注单管理" at bounding box center [285, 38] width 23 height 16
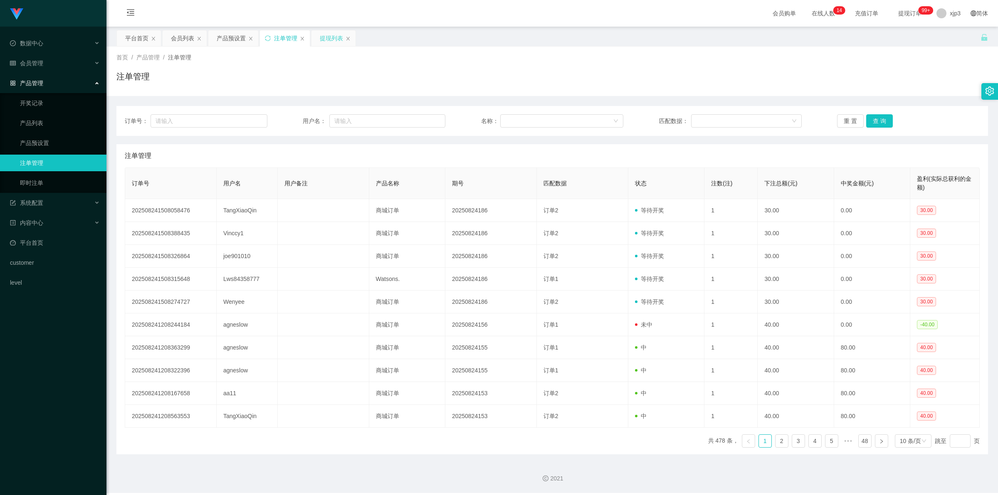
click at [333, 38] on div "提现列表" at bounding box center [331, 38] width 23 height 16
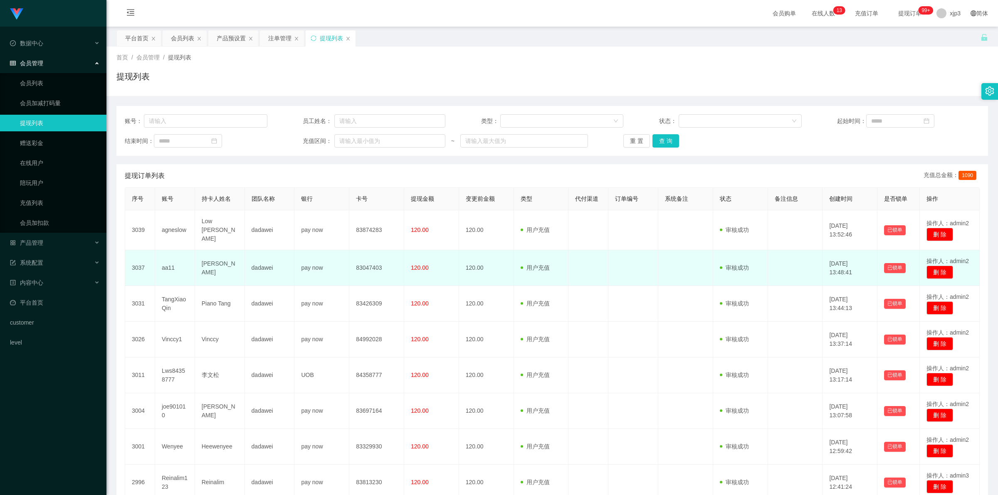
click at [620, 253] on td at bounding box center [633, 268] width 50 height 36
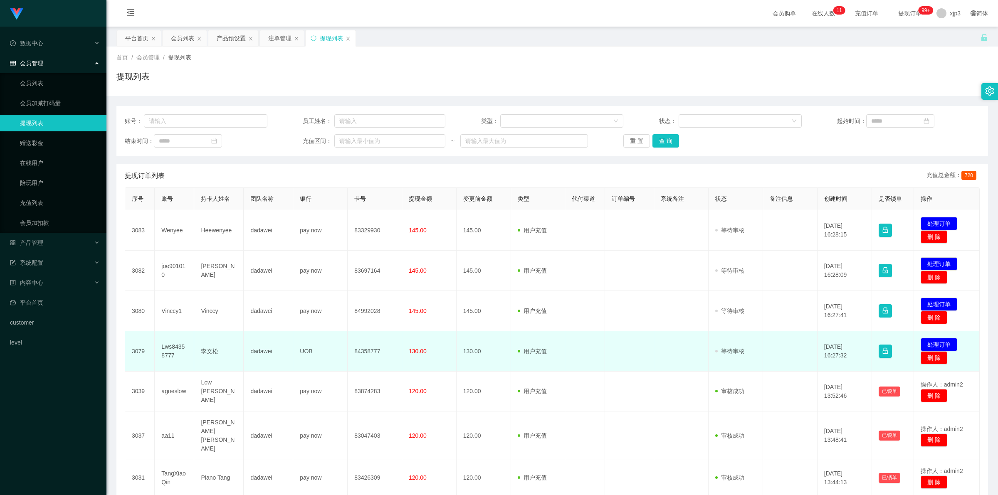
click at [171, 347] on td "Lws84358777" at bounding box center [175, 351] width 40 height 40
click at [364, 348] on td "84358777" at bounding box center [375, 351] width 54 height 40
copy td "84358777"
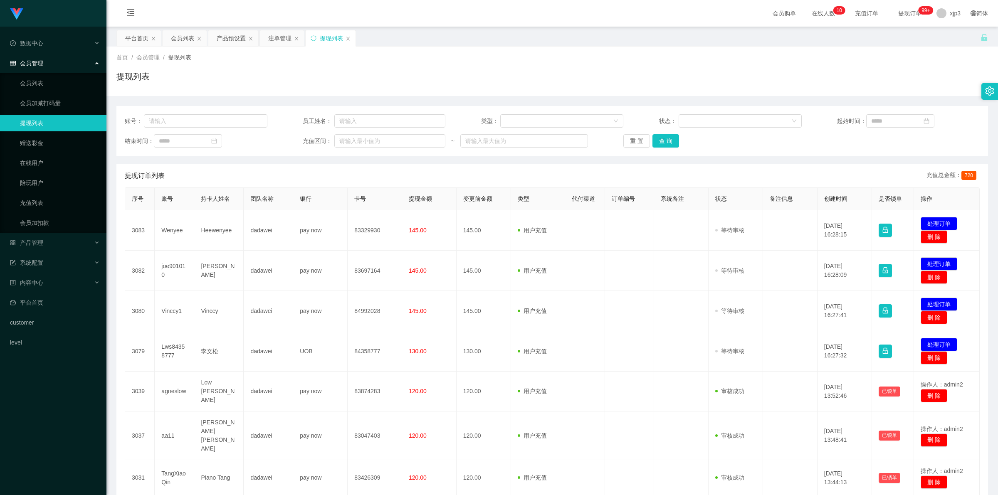
drag, startPoint x: 242, startPoint y: 193, endPoint x: 250, endPoint y: 199, distance: 9.2
click at [244, 194] on th "团队名称" at bounding box center [268, 199] width 49 height 22
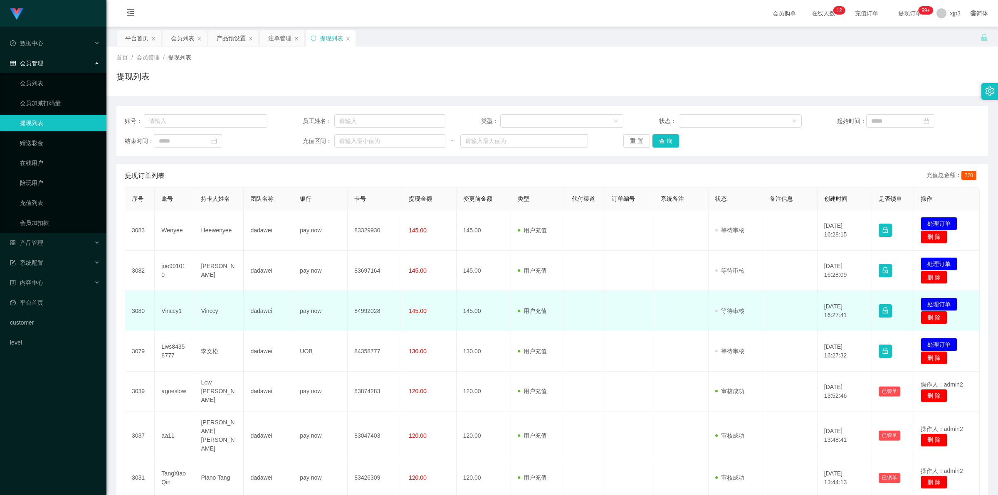
click at [359, 313] on td "84992028" at bounding box center [375, 311] width 54 height 40
copy td "84992028"
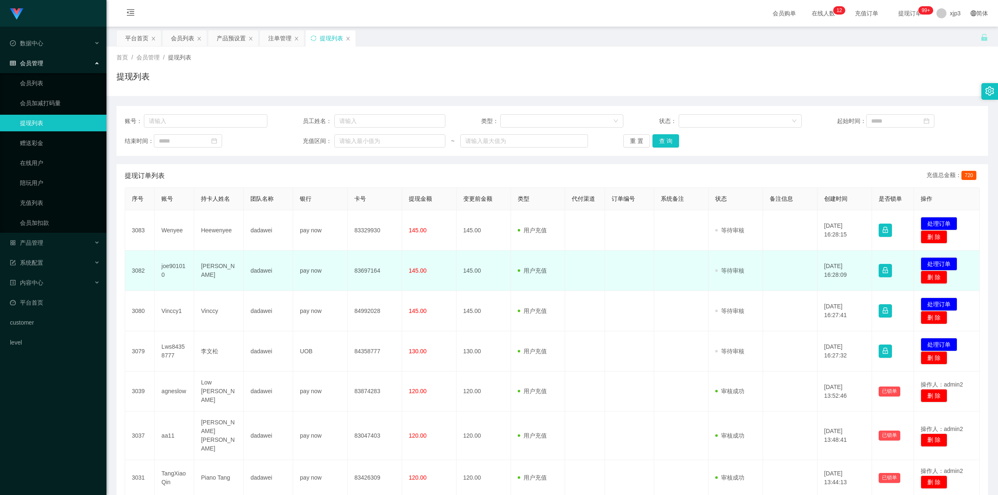
click at [353, 271] on td "83697164" at bounding box center [375, 271] width 54 height 40
copy td "83697164"
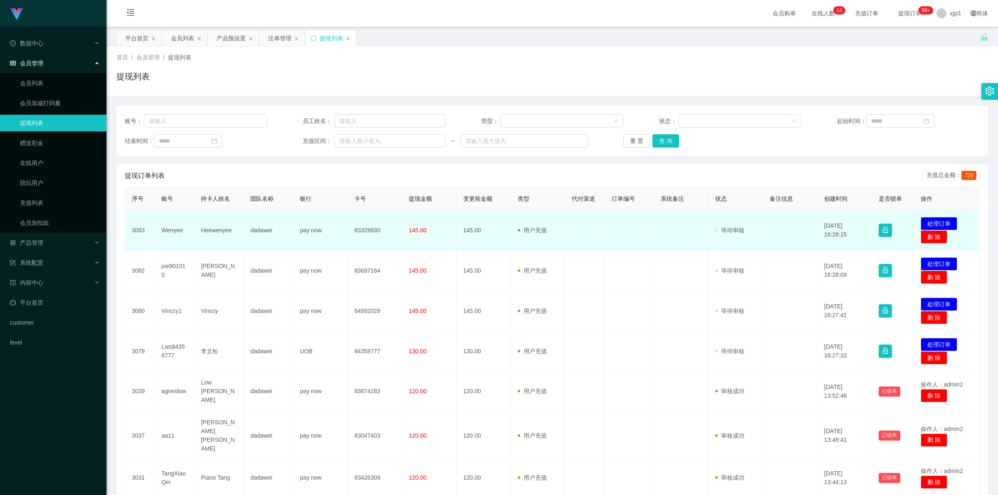
click at [366, 230] on td "83329930" at bounding box center [375, 230] width 54 height 40
copy td "83329930"
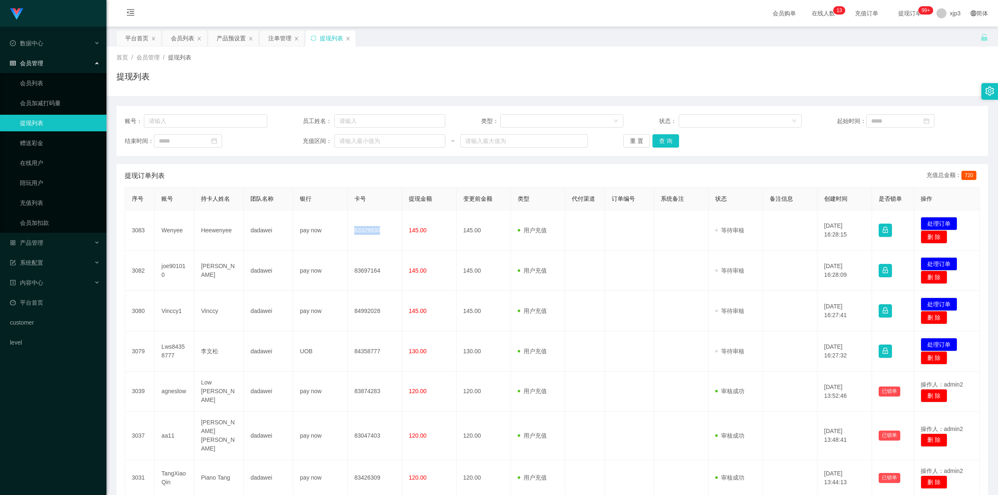
click at [369, 231] on td "83329930" at bounding box center [375, 230] width 54 height 40
copy td "83329930"
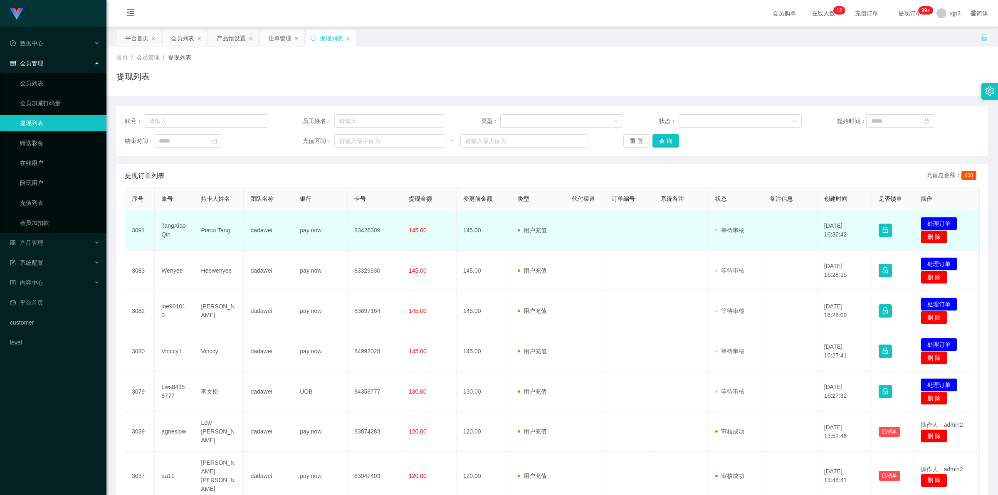
click at [171, 226] on td "TangXiaoQin" at bounding box center [175, 230] width 40 height 40
click at [358, 229] on td "83426309" at bounding box center [375, 230] width 54 height 40
copy td "83426309"
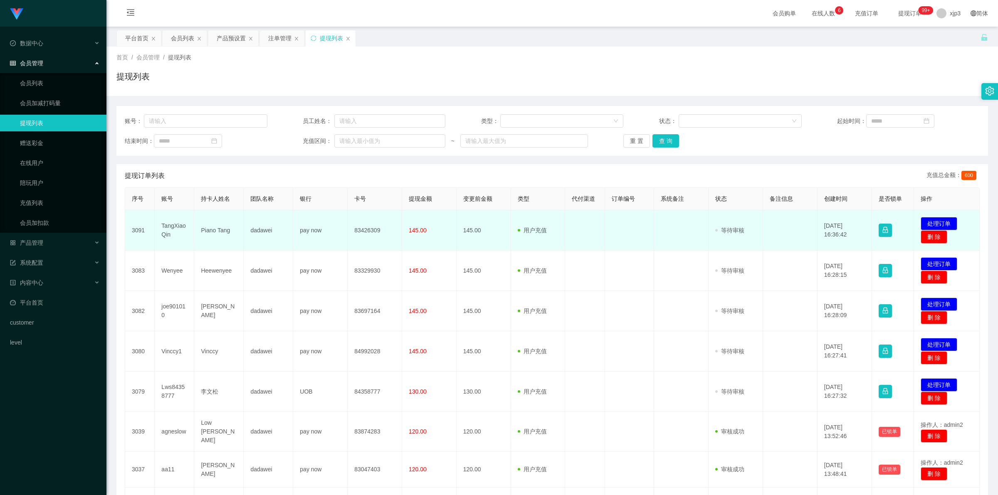
click at [175, 230] on td "TangXiaoQin" at bounding box center [175, 230] width 40 height 40
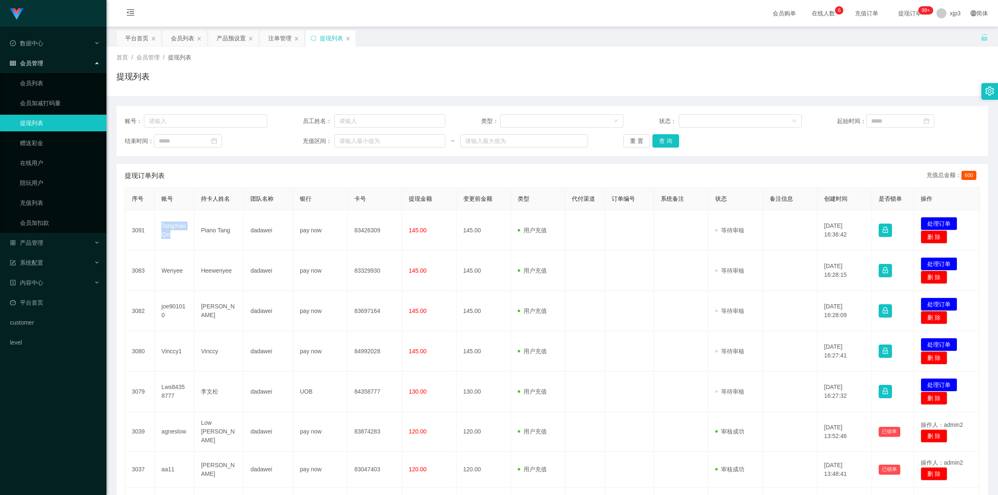
copy td "TangXiaoQin"
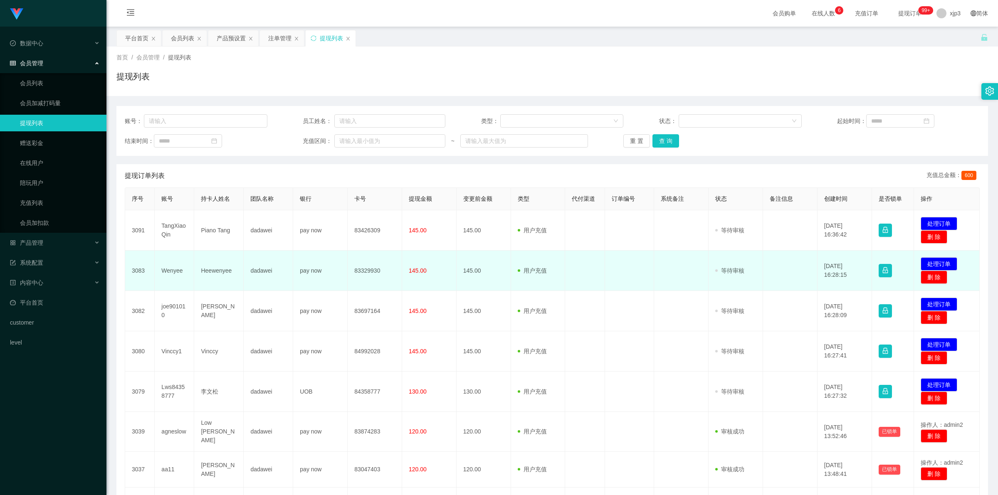
click at [170, 273] on td "Wenyee" at bounding box center [175, 271] width 40 height 40
copy td "Wenyee"
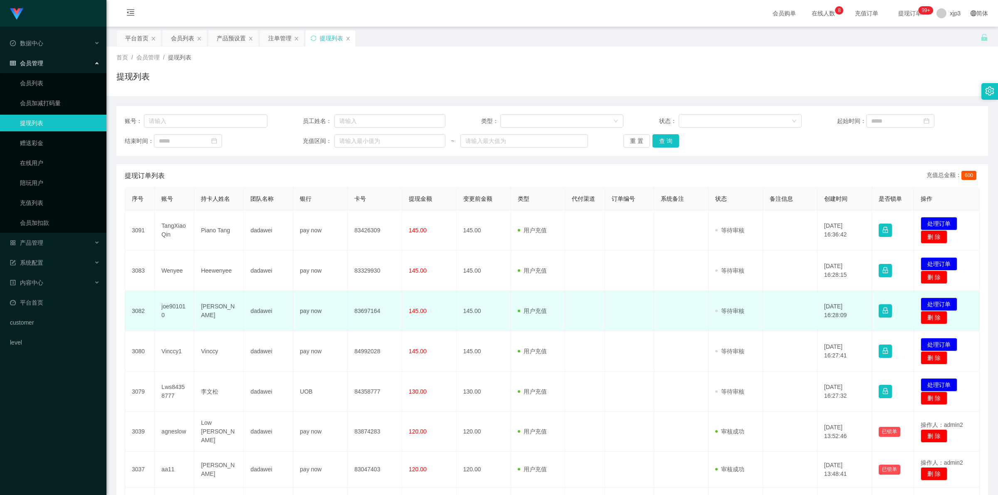
click at [171, 306] on td "joe901010" at bounding box center [175, 311] width 40 height 40
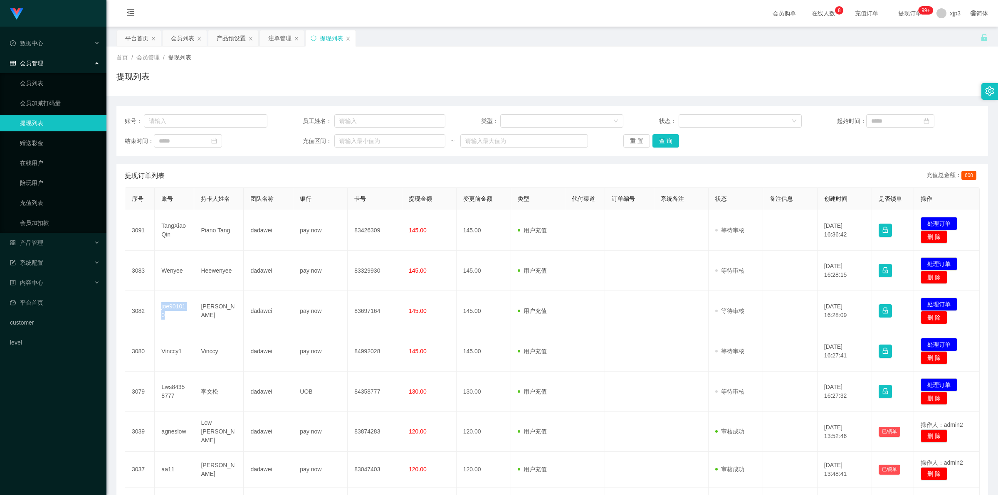
copy td "joe901010"
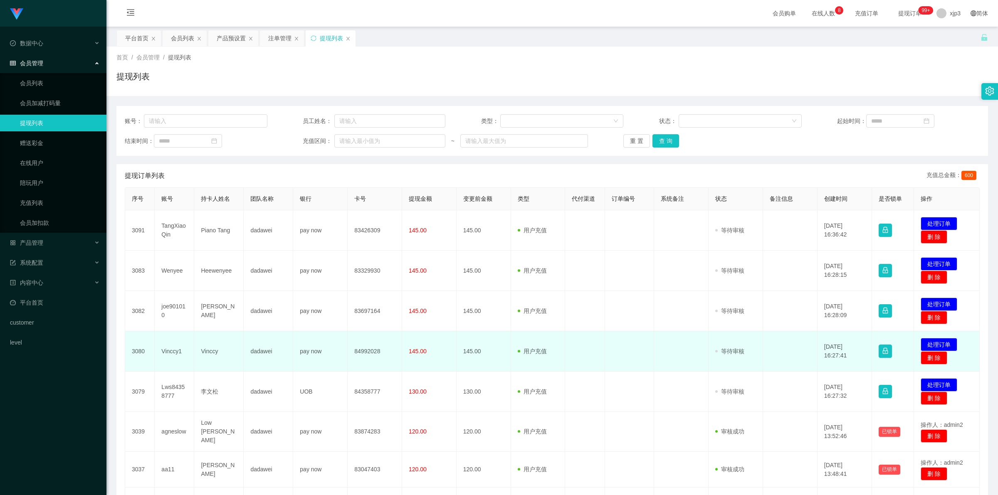
click at [163, 349] on td "Vinccy1" at bounding box center [175, 351] width 40 height 40
click at [166, 349] on td "Vinccy1" at bounding box center [175, 351] width 40 height 40
click at [173, 351] on td "Vinccy1" at bounding box center [175, 351] width 40 height 40
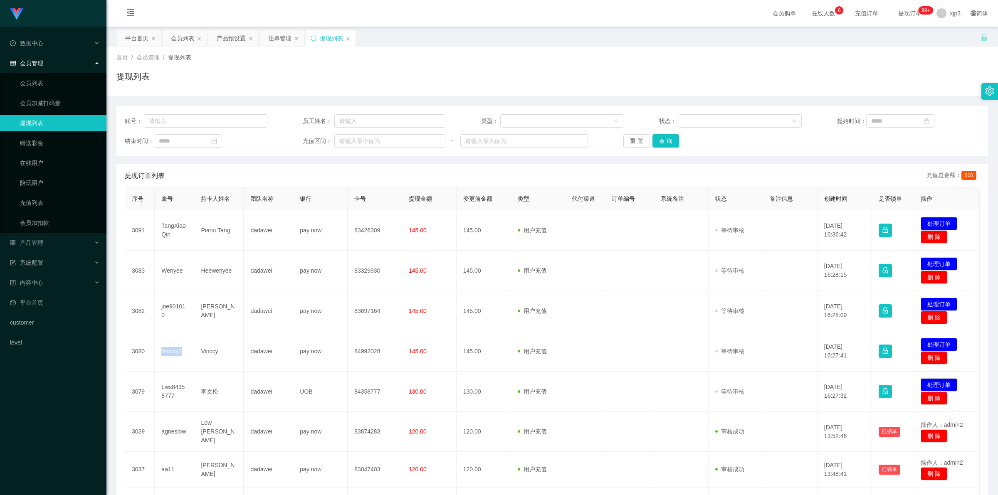
copy td "Vinccy1"
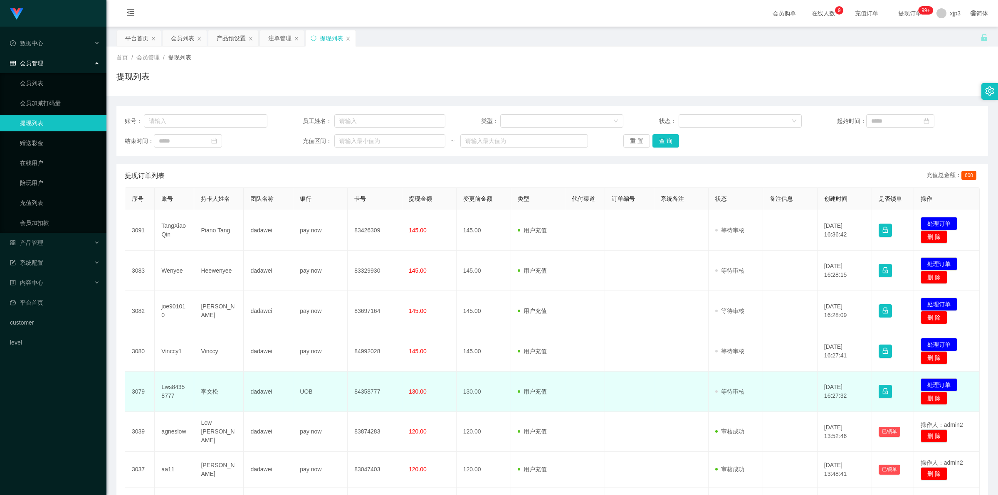
click at [165, 387] on td "Lws84358777" at bounding box center [175, 392] width 40 height 40
copy td "Lws84358777"
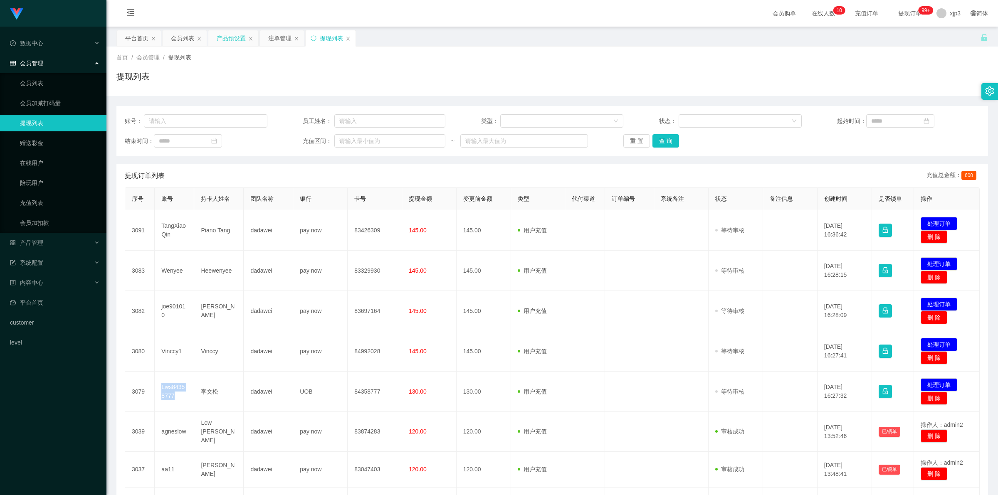
click at [240, 36] on div "产品预设置" at bounding box center [231, 38] width 29 height 16
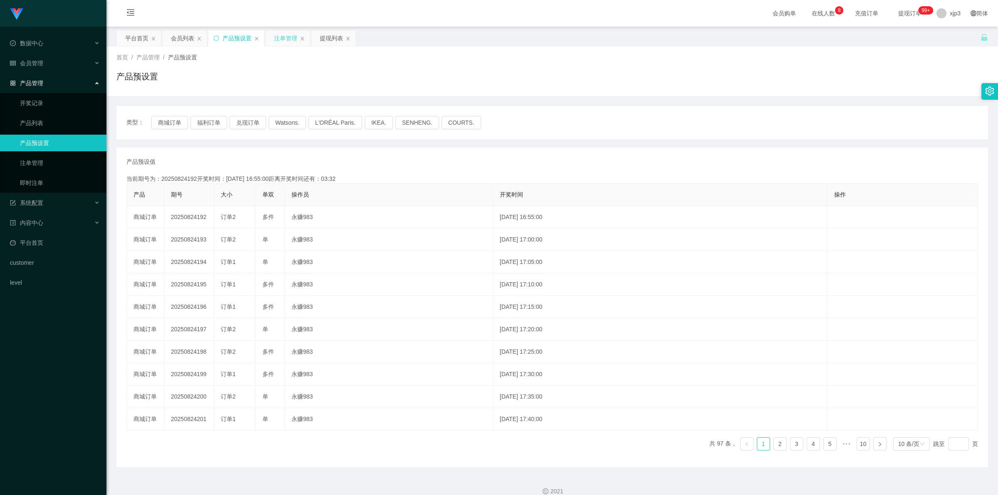
click at [289, 36] on div "注单管理" at bounding box center [285, 38] width 23 height 16
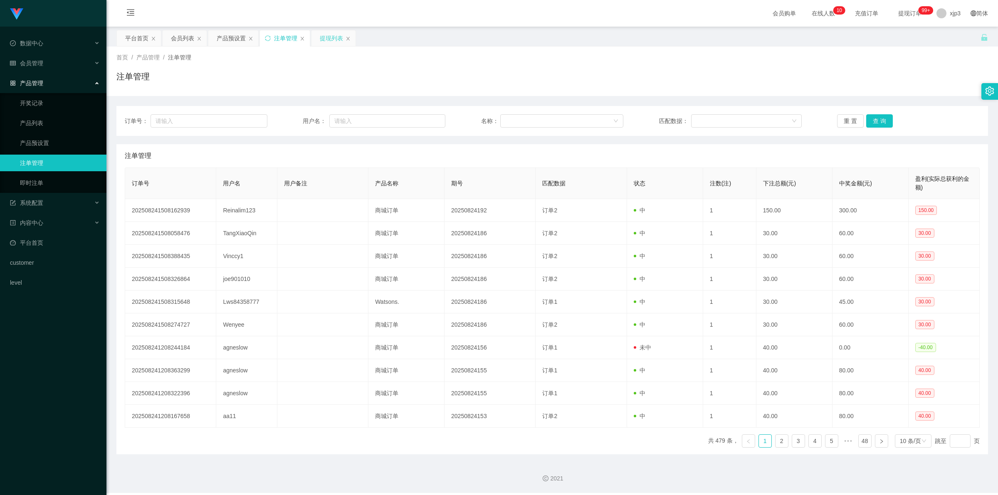
click at [330, 37] on div "提现列表" at bounding box center [331, 38] width 23 height 16
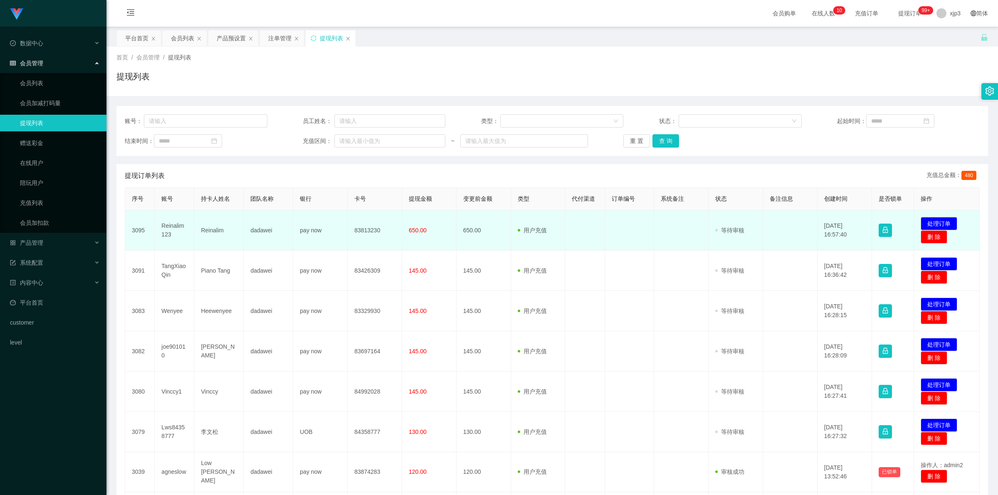
click at [207, 232] on td "Reinalim" at bounding box center [218, 230] width 49 height 40
click at [362, 231] on td "83813230" at bounding box center [375, 230] width 54 height 40
copy td "83813230"
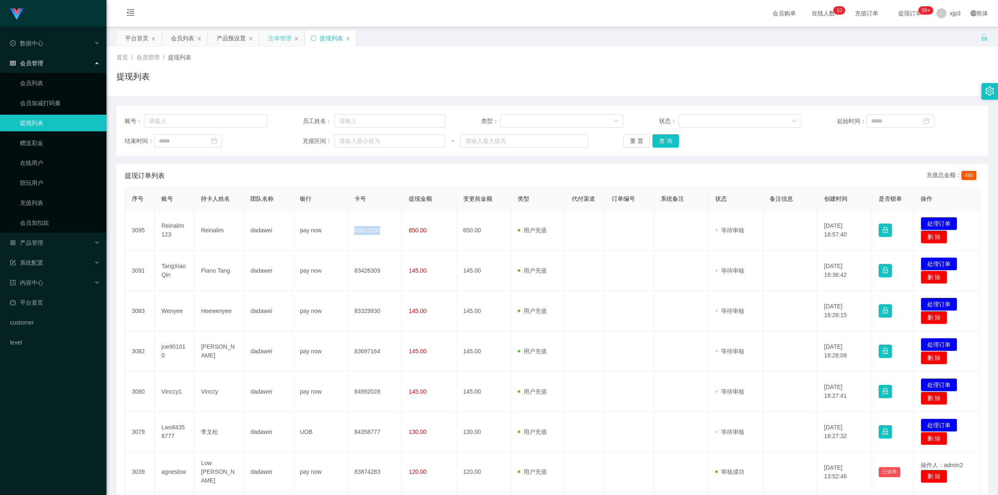
click at [285, 42] on div "注单管理" at bounding box center [279, 38] width 23 height 16
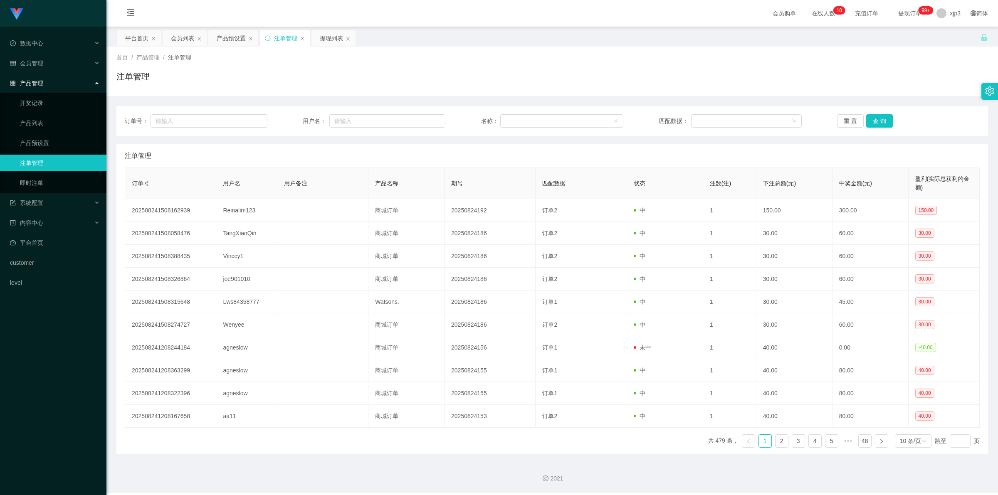
click at [285, 41] on div "注单管理" at bounding box center [285, 38] width 23 height 16
click at [334, 44] on div "提现列表" at bounding box center [331, 38] width 23 height 16
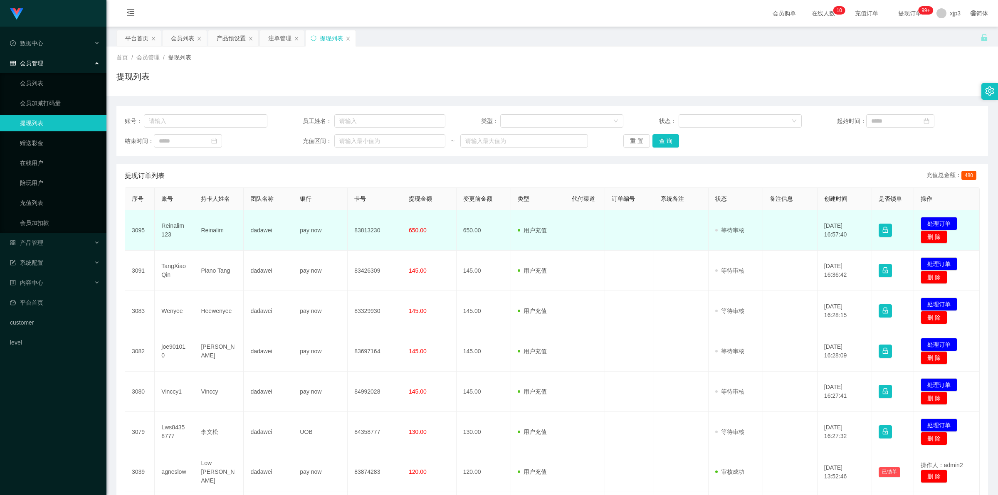
click at [172, 225] on td "Reinalim123" at bounding box center [175, 230] width 40 height 40
copy td "Reinalim123"
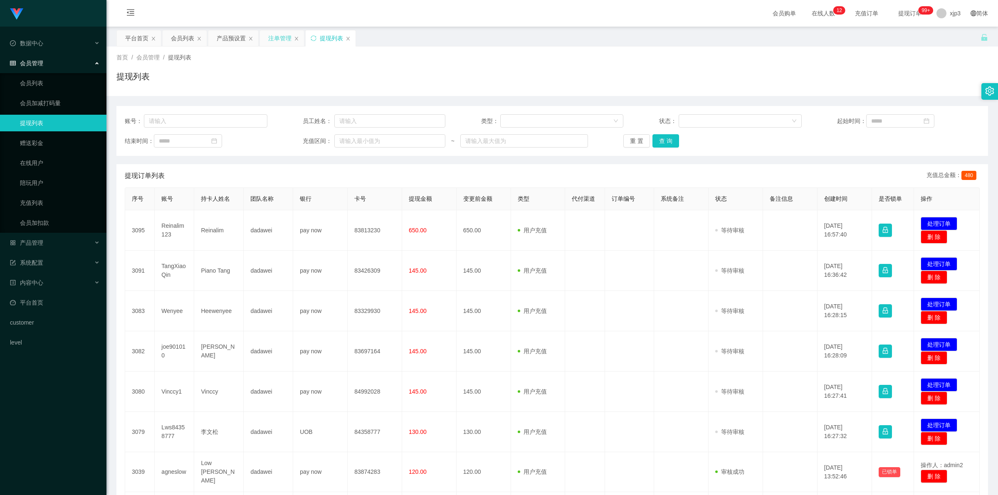
click at [275, 43] on div "注单管理" at bounding box center [279, 38] width 23 height 16
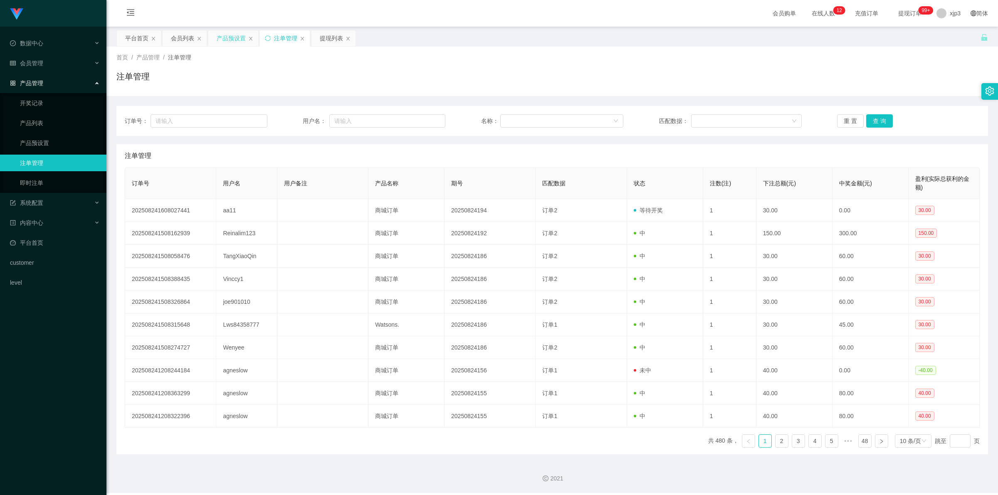
click at [233, 37] on div "产品预设置" at bounding box center [231, 38] width 29 height 16
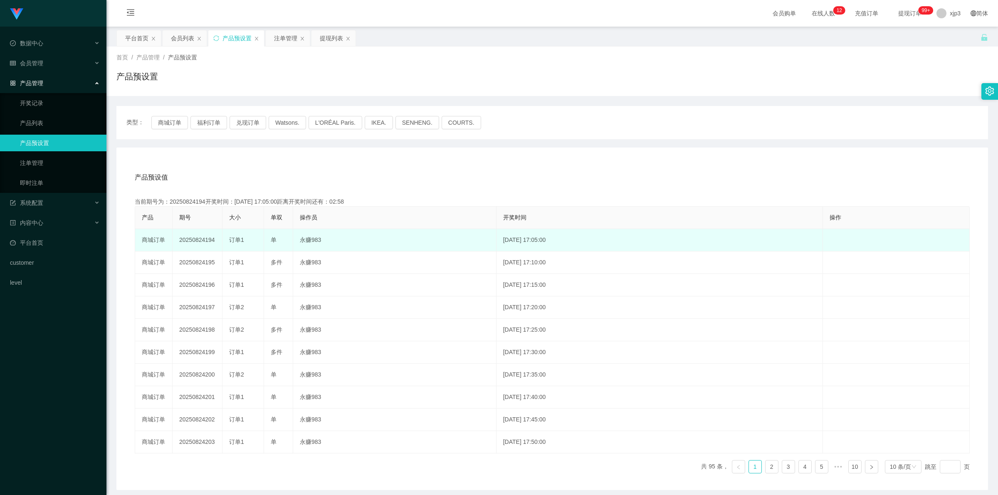
click at [203, 244] on td "20250824194" at bounding box center [198, 240] width 50 height 22
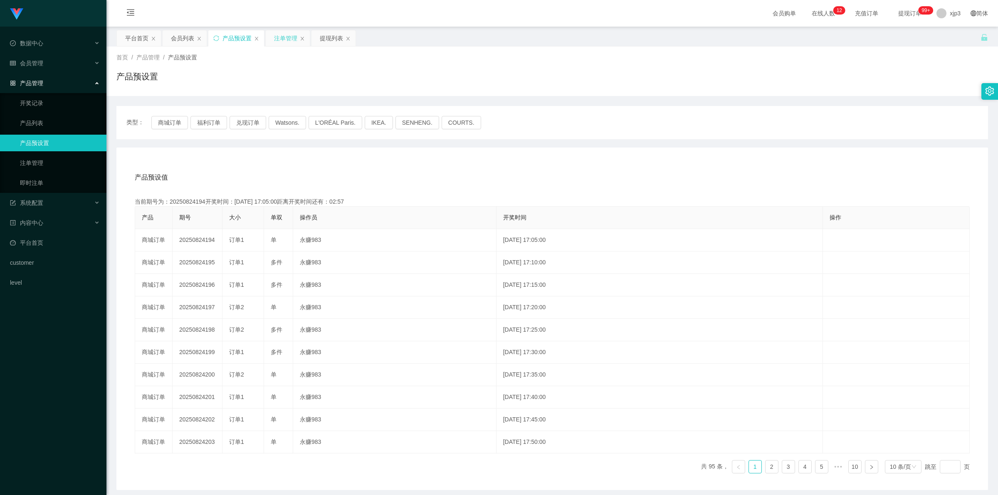
click at [291, 35] on div "注单管理" at bounding box center [285, 38] width 23 height 16
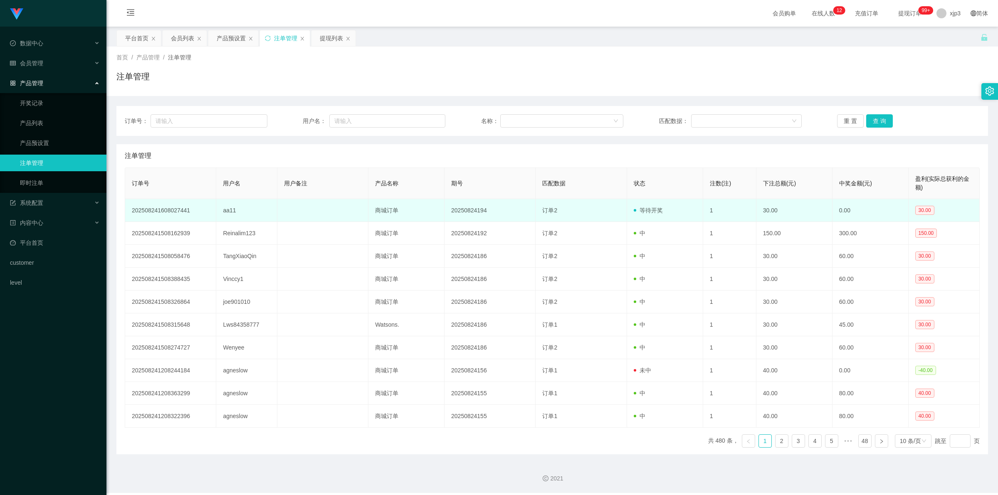
click at [233, 213] on td "aa11" at bounding box center [246, 210] width 61 height 23
copy td "aa11"
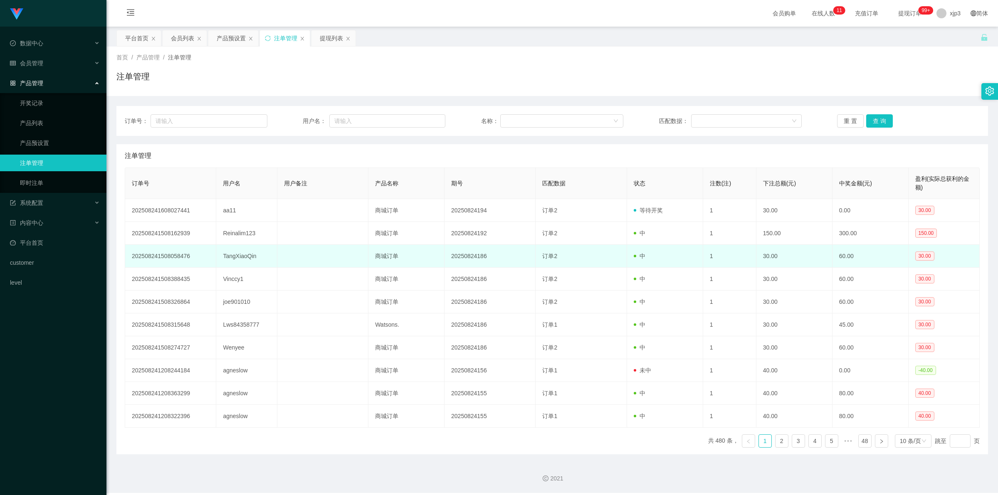
click at [546, 267] on td "订单2" at bounding box center [581, 256] width 91 height 23
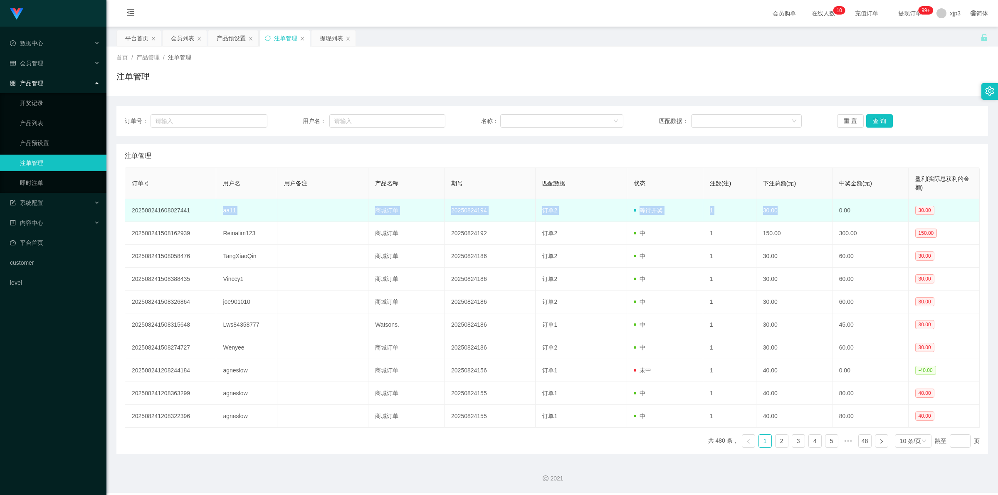
drag, startPoint x: 213, startPoint y: 208, endPoint x: 812, endPoint y: 206, distance: 599.3
click at [812, 206] on tr "202508241608027441 aa11 商城订单 20250824194 订单2 等待开奖 1 30.00 0.00 30.00" at bounding box center [552, 210] width 855 height 23
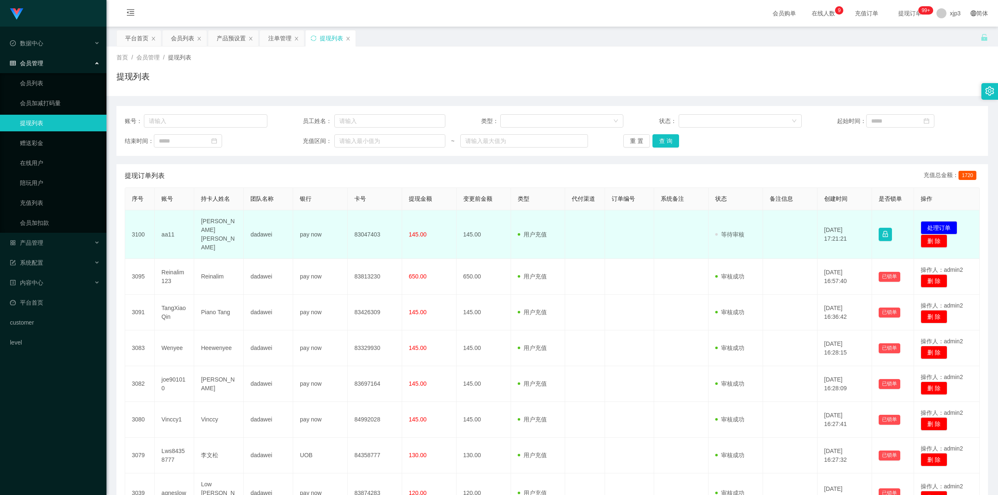
drag, startPoint x: 0, startPoint y: 0, endPoint x: 209, endPoint y: 231, distance: 311.2
click at [209, 231] on td "[PERSON_NAME] [PERSON_NAME]" at bounding box center [218, 234] width 49 height 49
click at [369, 228] on td "83047403" at bounding box center [375, 234] width 54 height 49
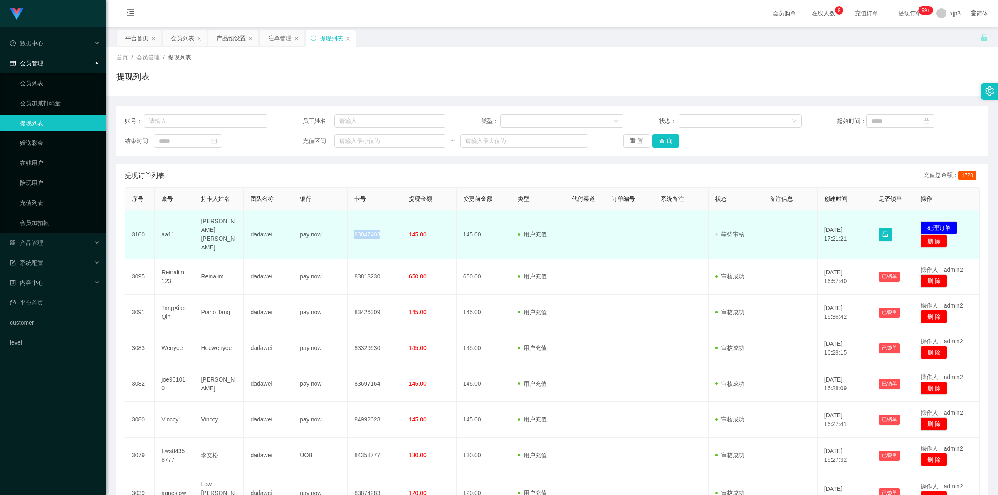
copy td "83047403"
click at [172, 231] on td "aa11" at bounding box center [175, 234] width 40 height 49
click at [173, 231] on td "aa11" at bounding box center [175, 234] width 40 height 49
click at [171, 231] on td "aa11" at bounding box center [175, 234] width 40 height 49
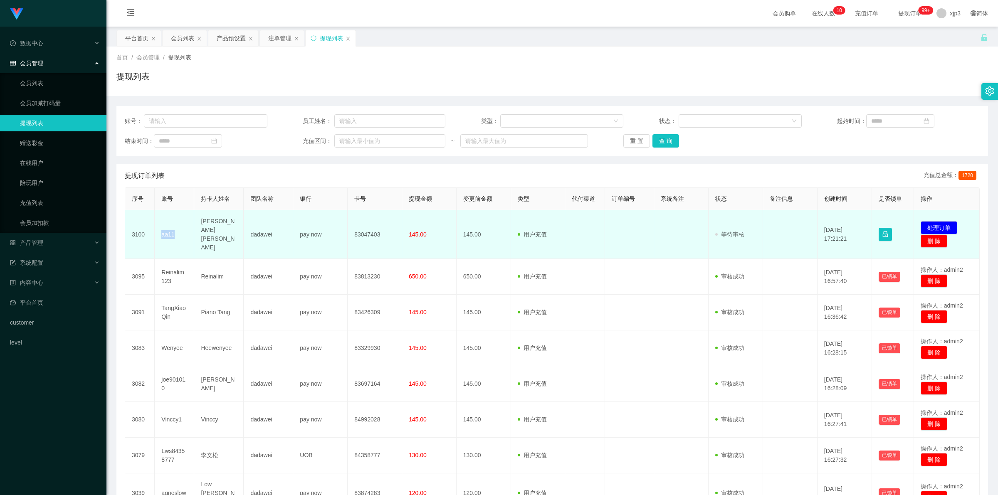
copy td "aa11"
